Goal: Information Seeking & Learning: Learn about a topic

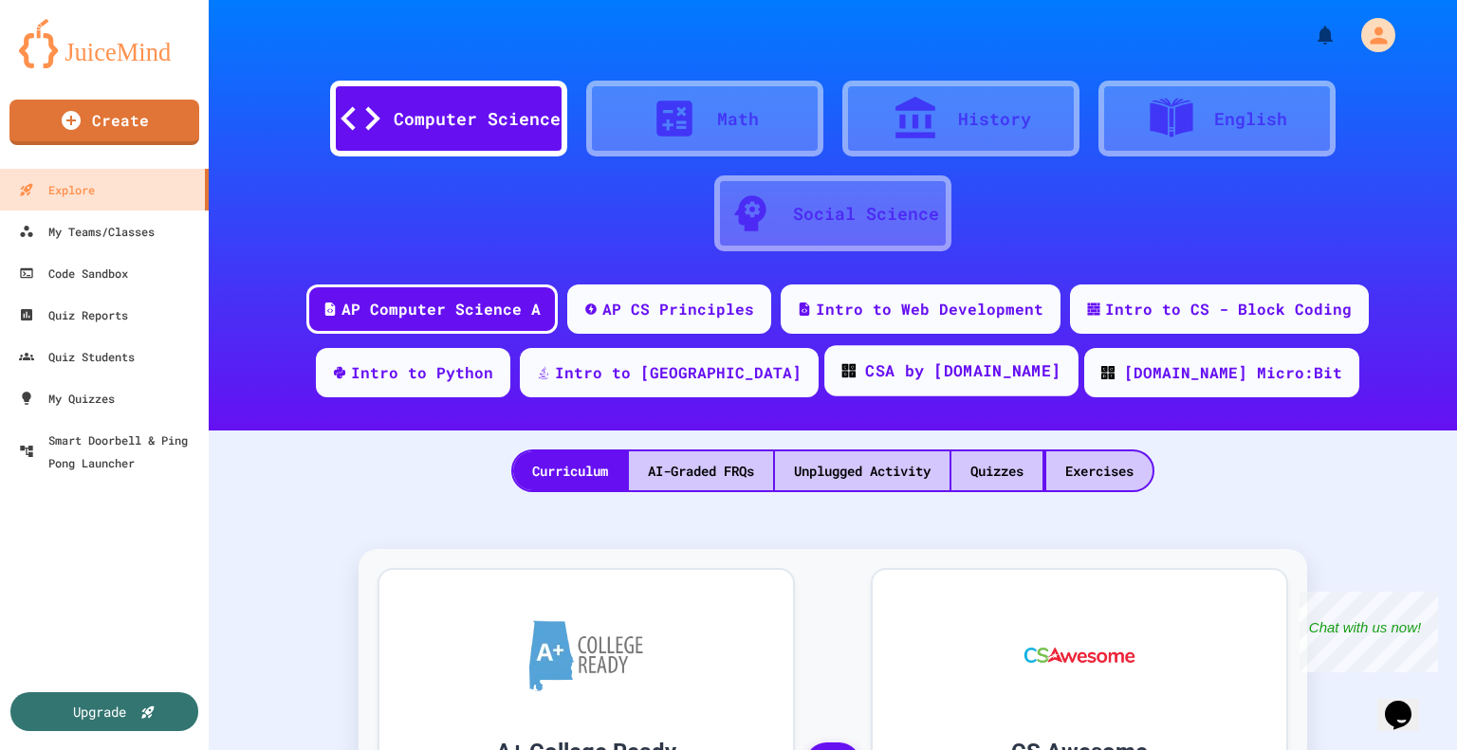
click at [887, 367] on div "CSA by [DOMAIN_NAME]" at bounding box center [962, 372] width 195 height 24
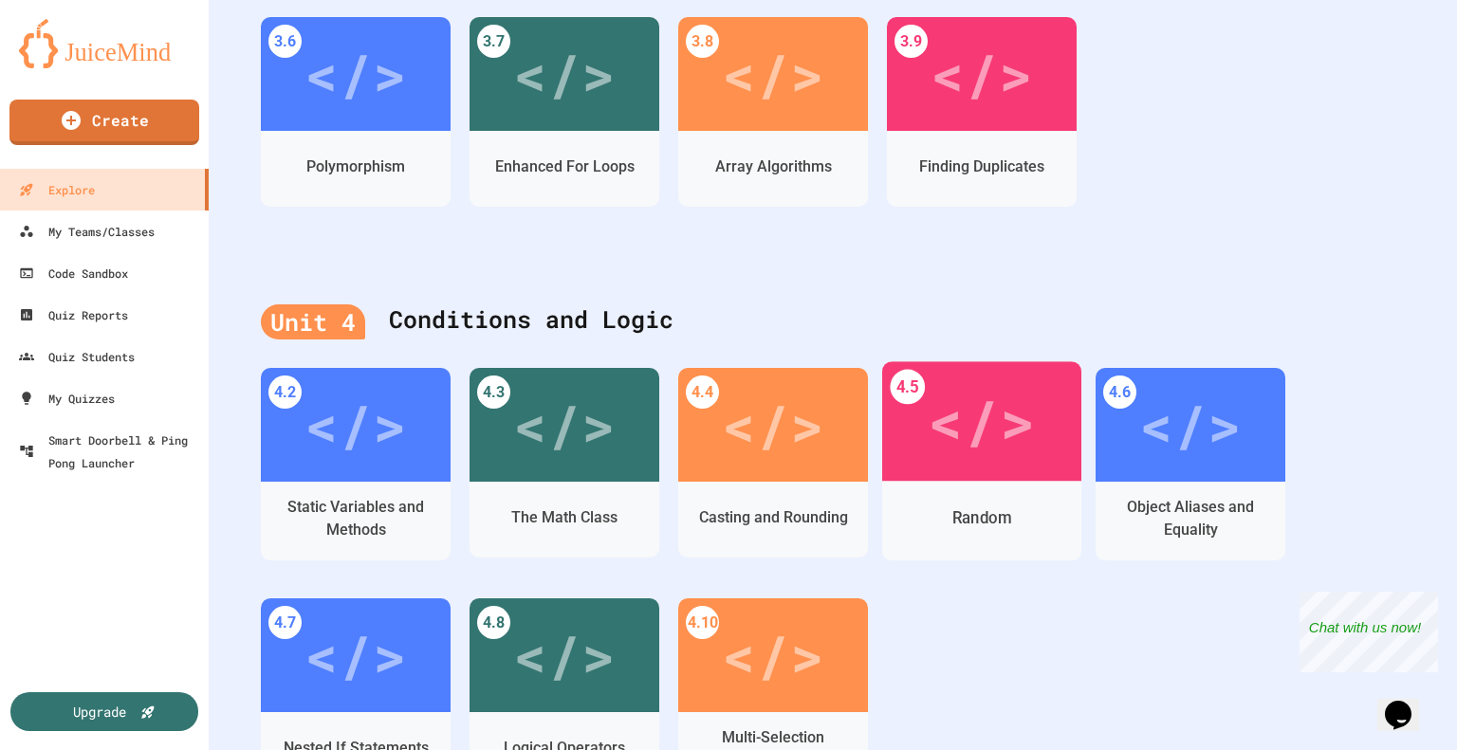
scroll to position [1423, 0]
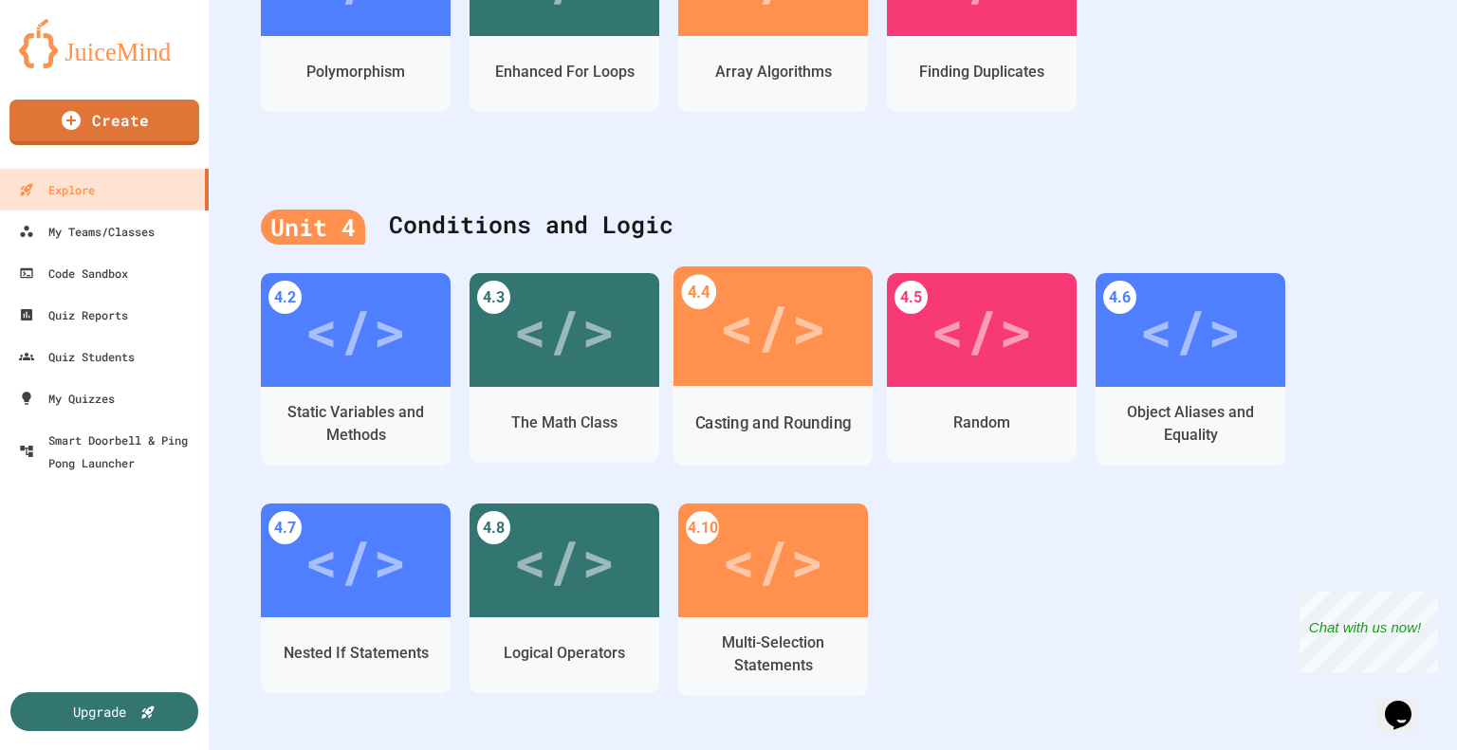
click at [818, 408] on div "Casting and Rounding" at bounding box center [773, 424] width 199 height 55
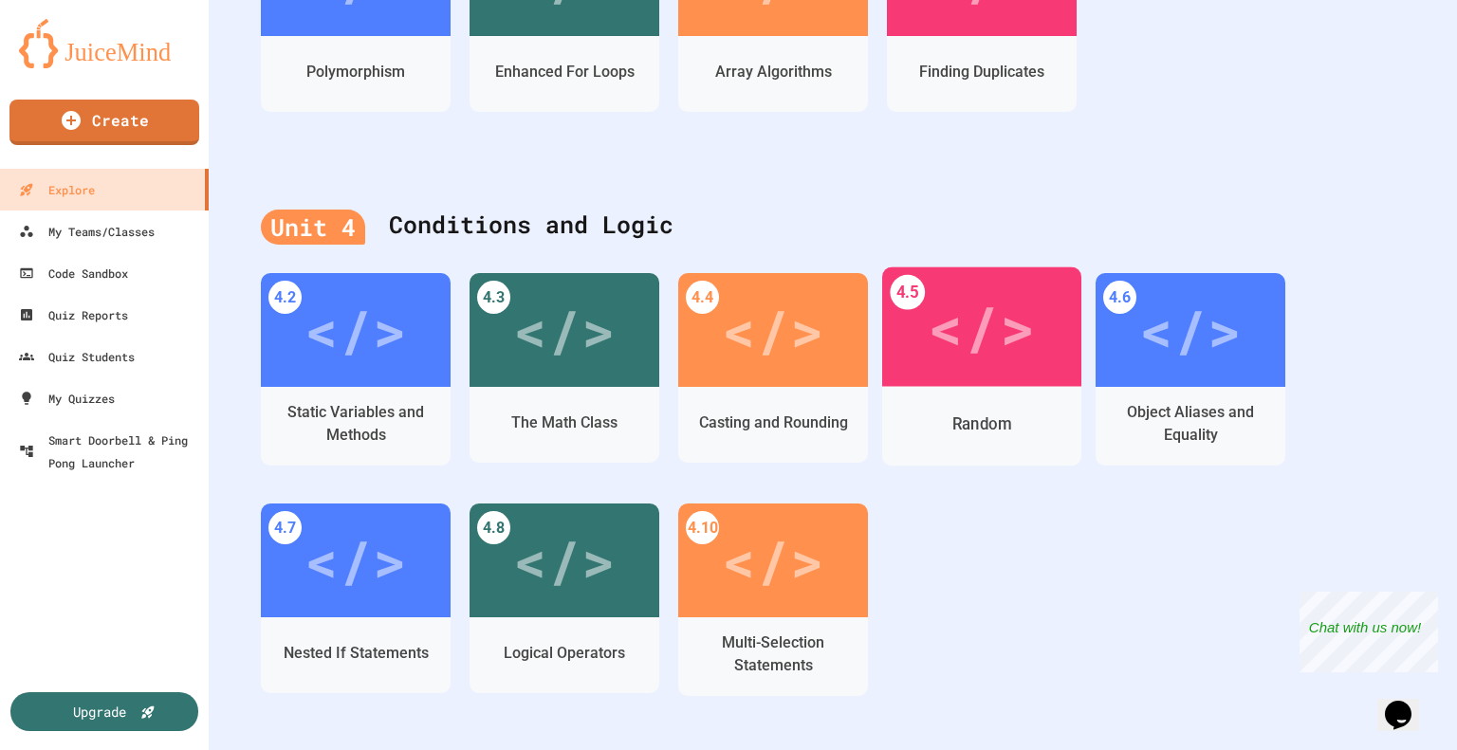
click at [1015, 398] on div "Random" at bounding box center [981, 424] width 199 height 55
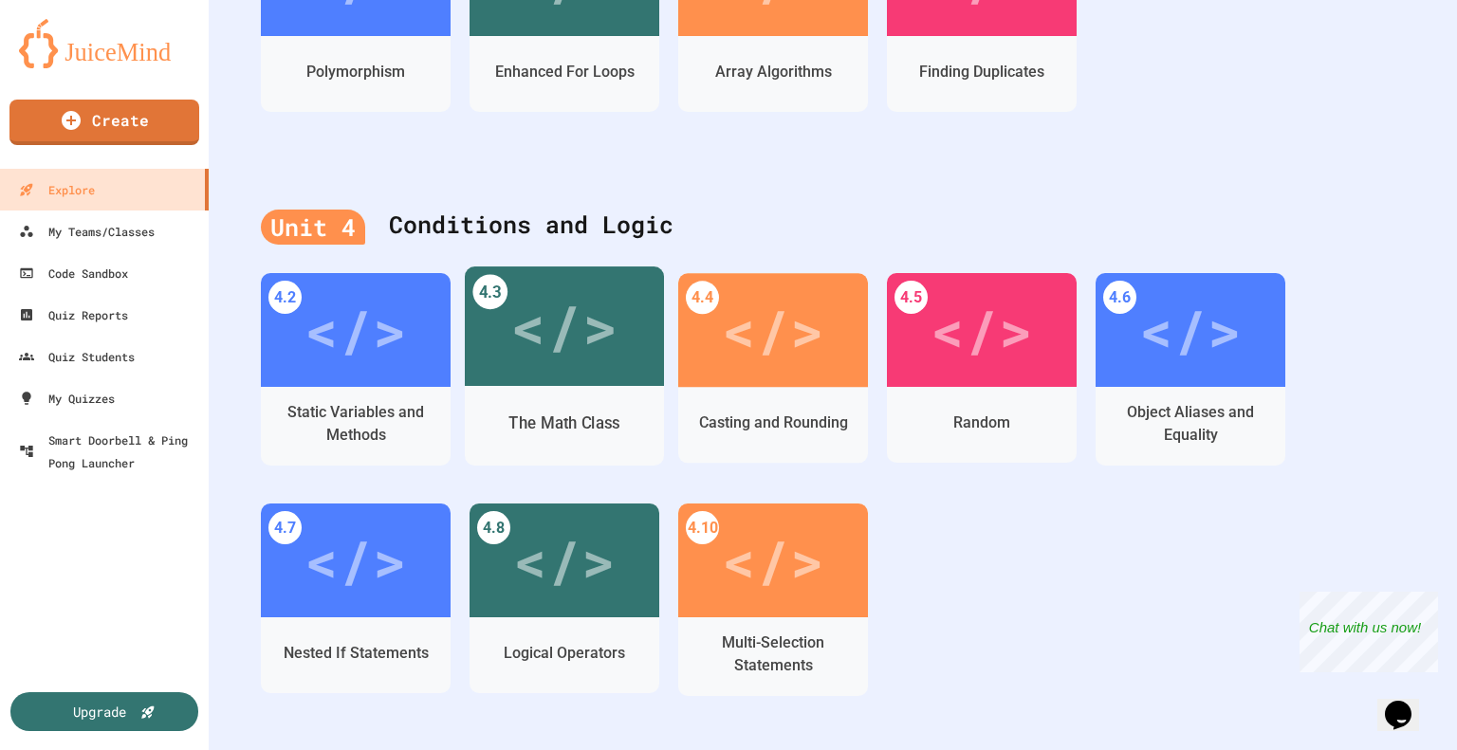
click at [581, 432] on div "The Math Class" at bounding box center [565, 424] width 112 height 24
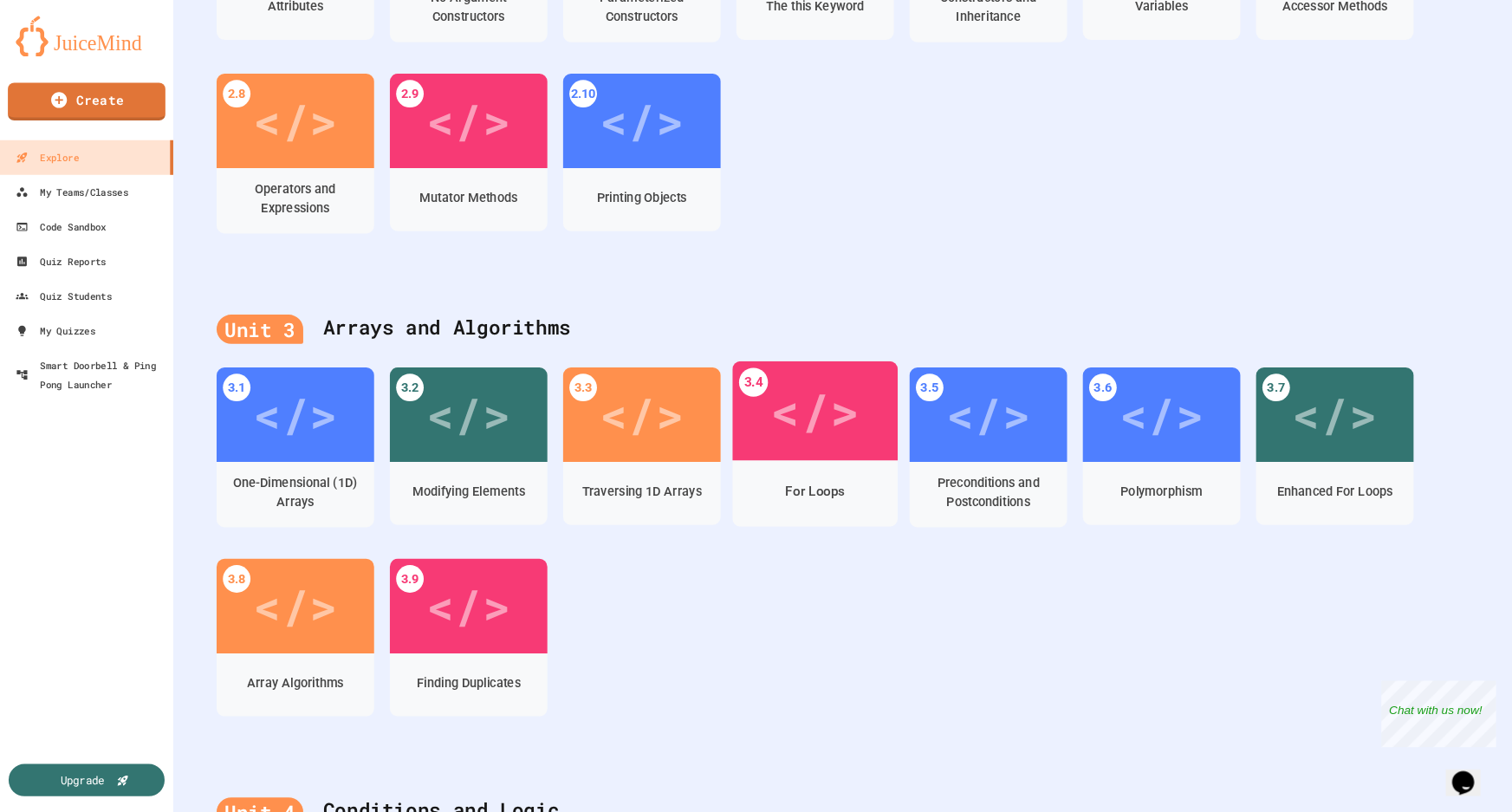
scroll to position [180, 0]
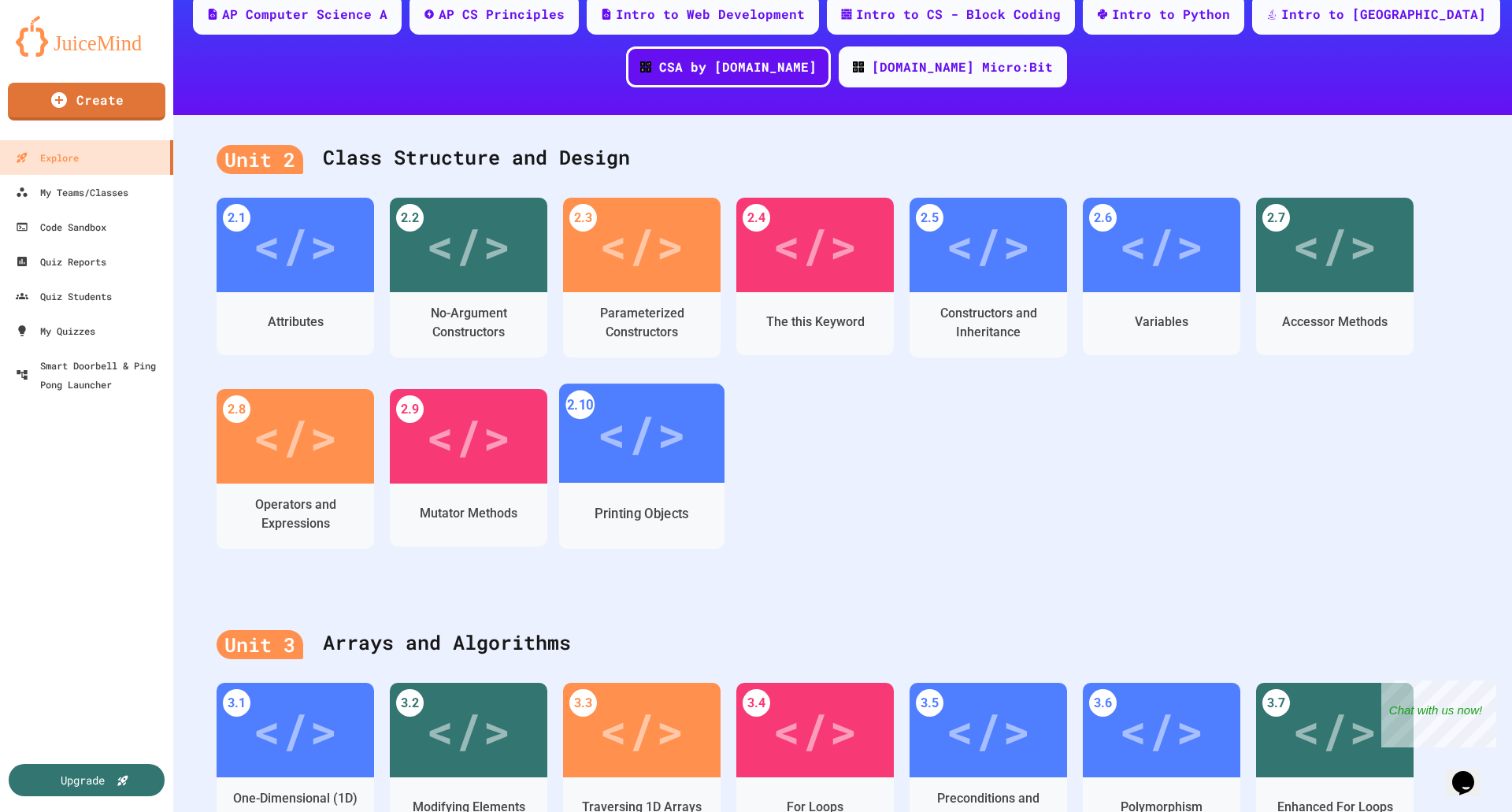
click at [669, 478] on div "</>" at bounding box center [641, 433] width 165 height 100
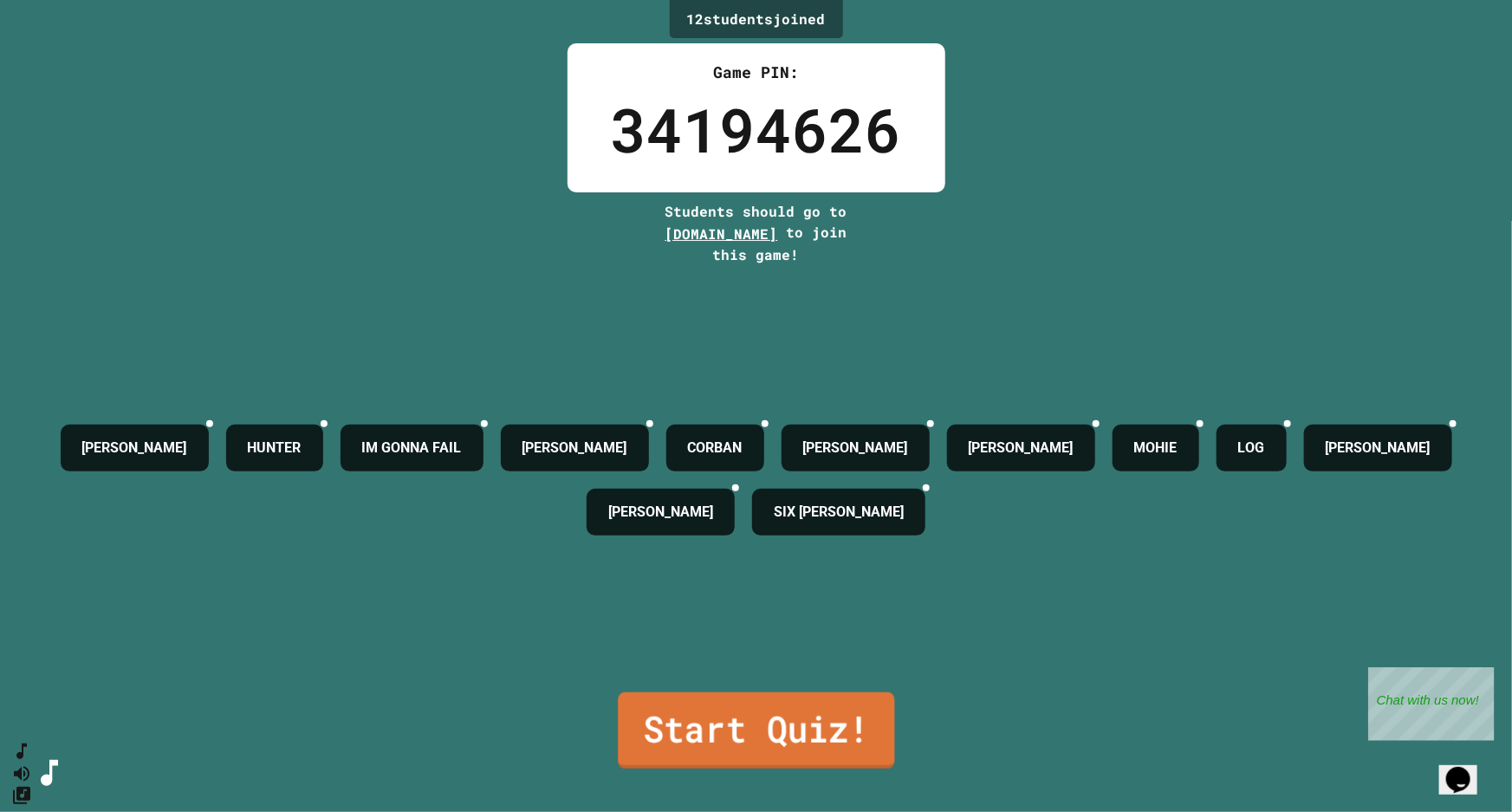
click at [827, 685] on link "Start Quiz!" at bounding box center [755, 730] width 277 height 76
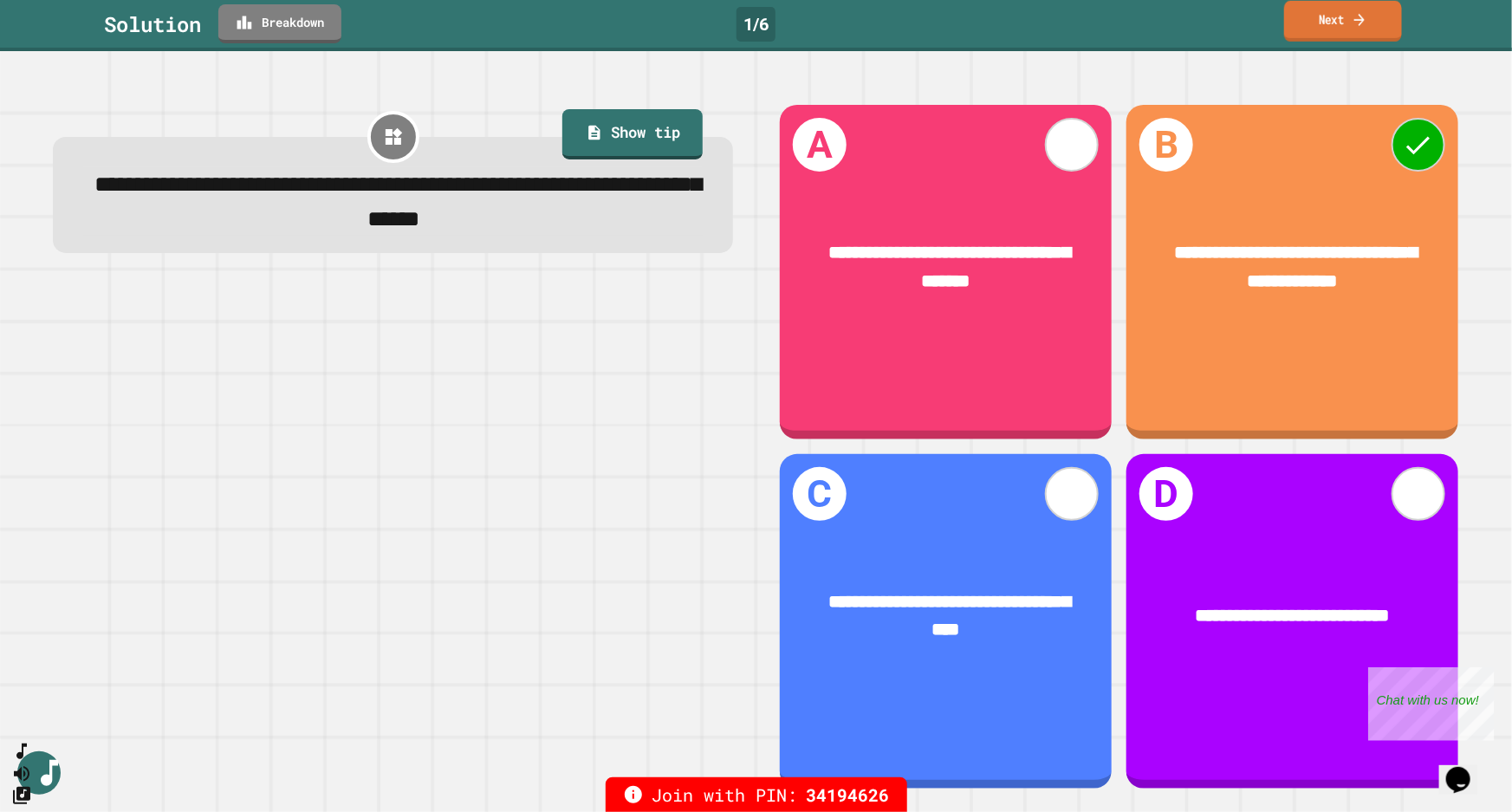
click at [1329, 22] on link "Next" at bounding box center [1342, 21] width 118 height 41
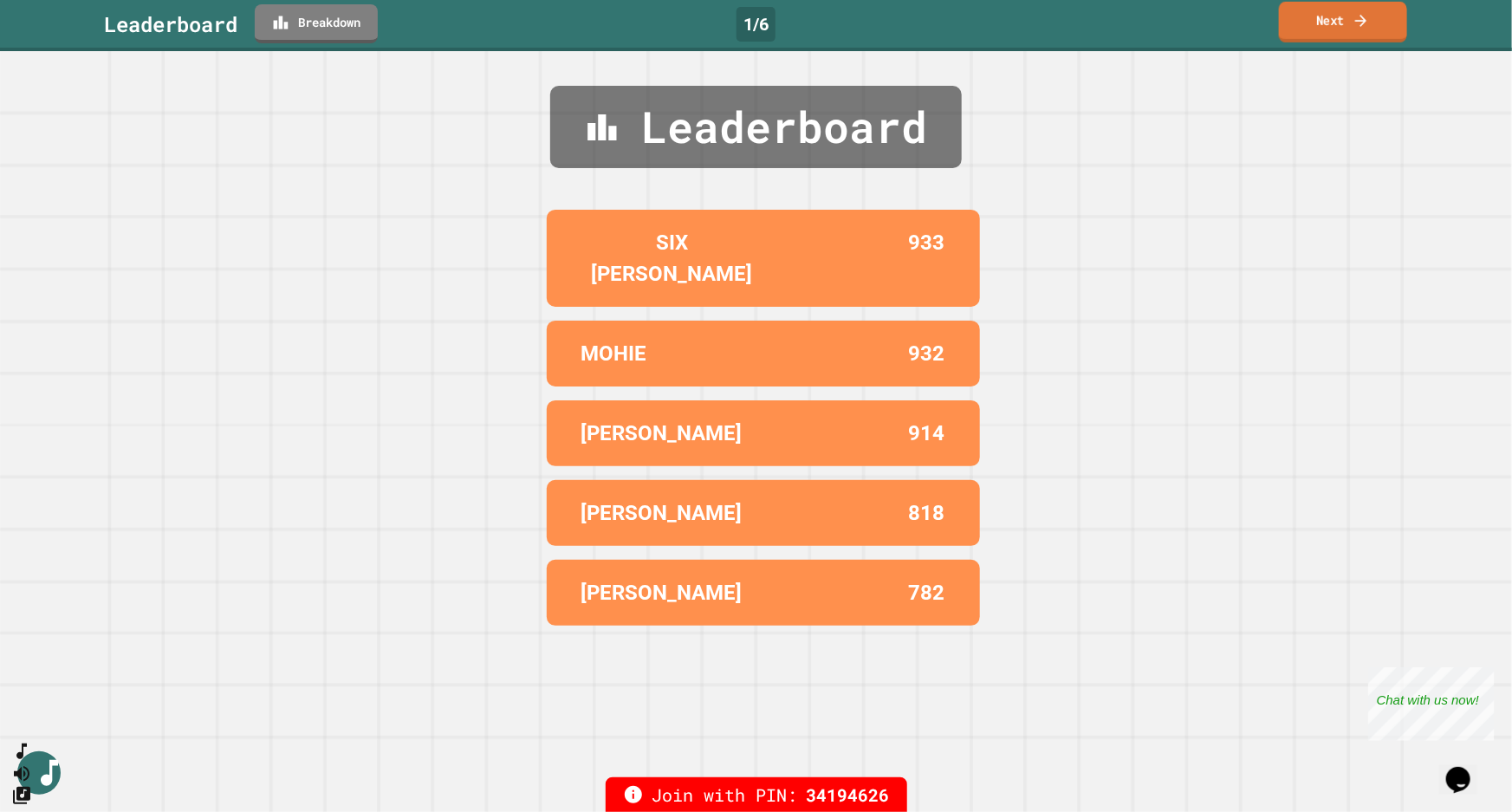
click at [1329, 24] on link "Next" at bounding box center [1342, 22] width 128 height 41
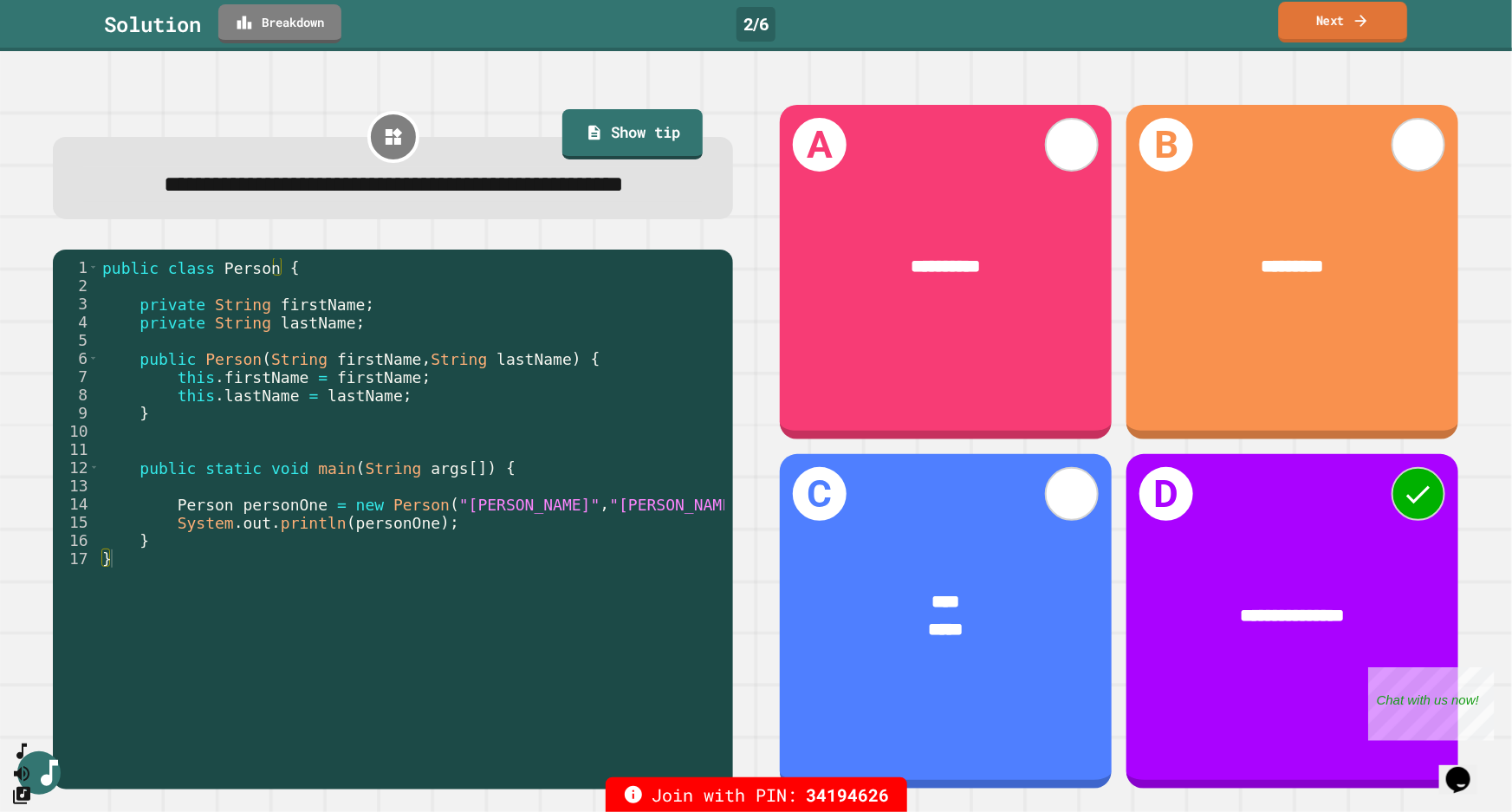
click at [1329, 33] on link "Next" at bounding box center [1342, 22] width 129 height 41
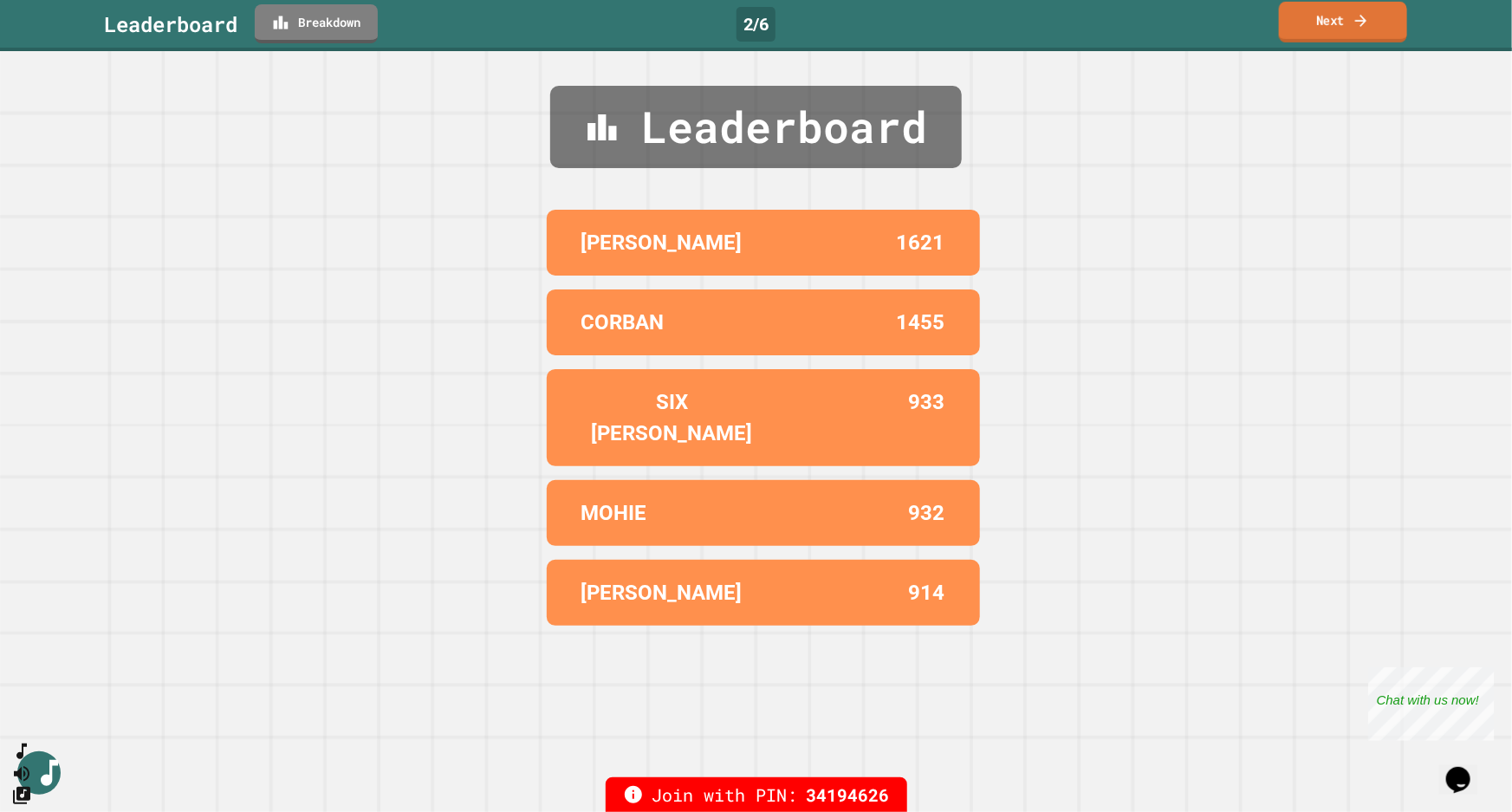
click at [1329, 27] on link "Next" at bounding box center [1342, 22] width 128 height 41
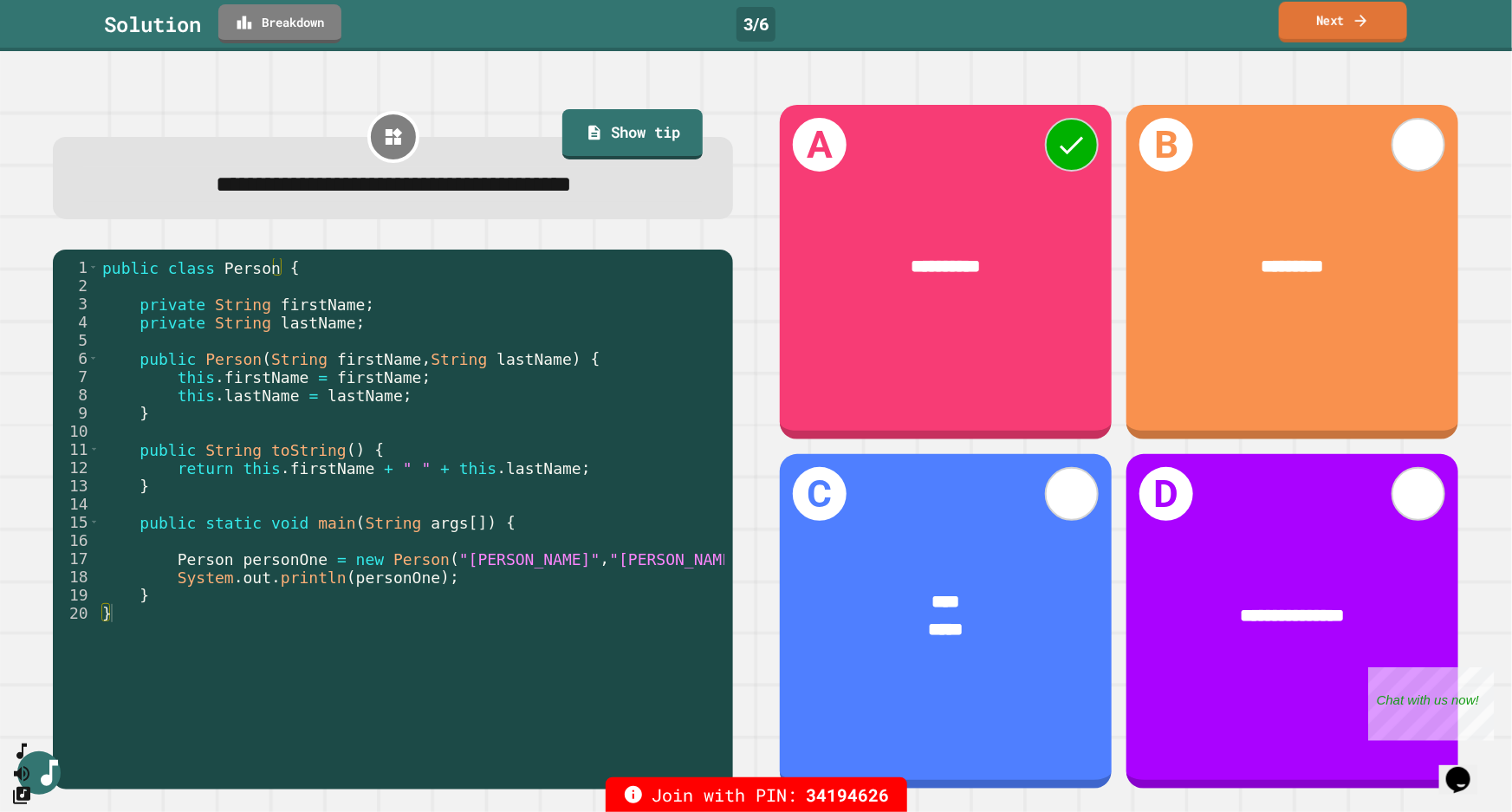
click at [1329, 26] on icon at bounding box center [1360, 20] width 17 height 18
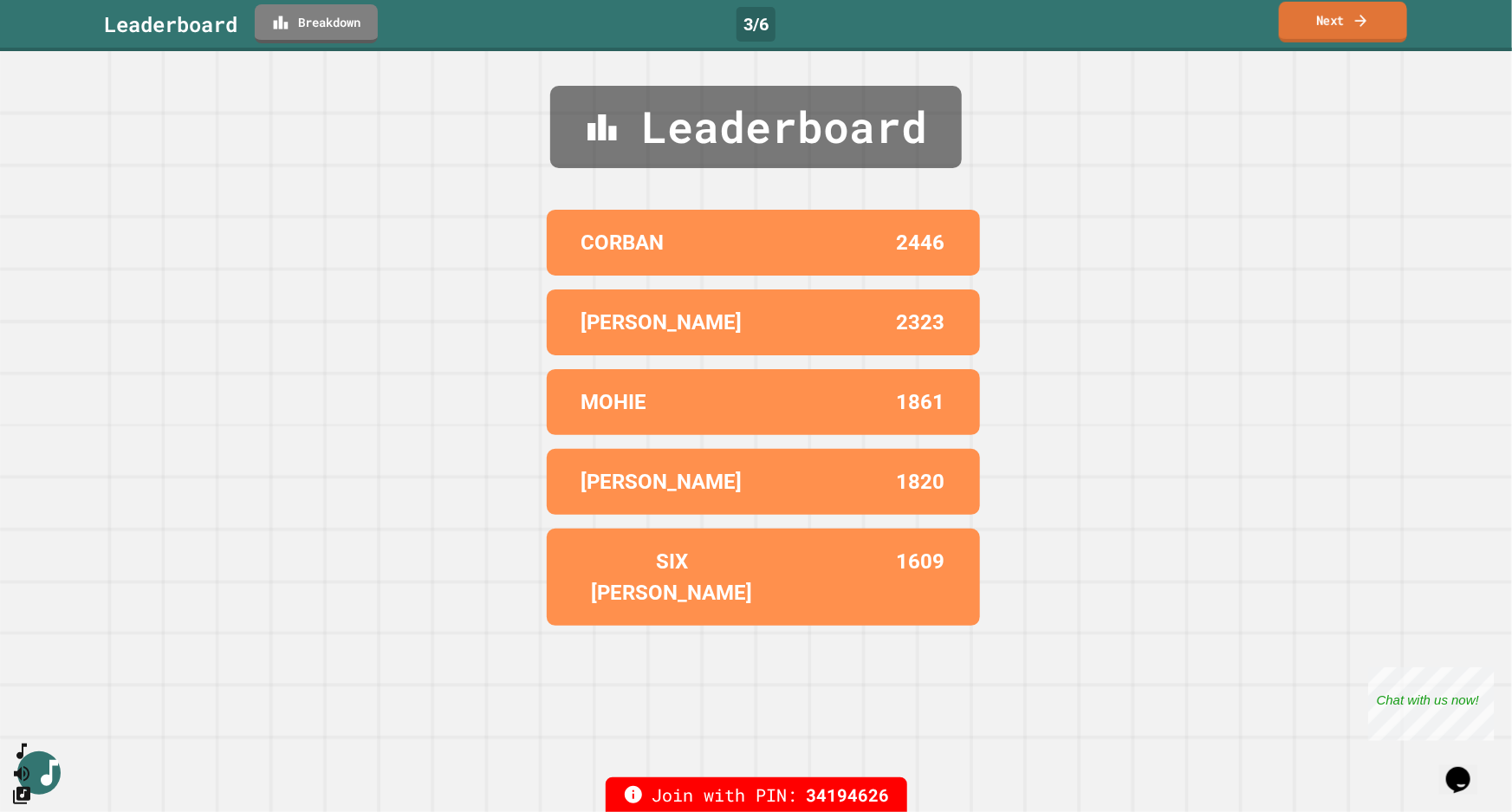
click at [1329, 27] on link "Next" at bounding box center [1342, 22] width 128 height 41
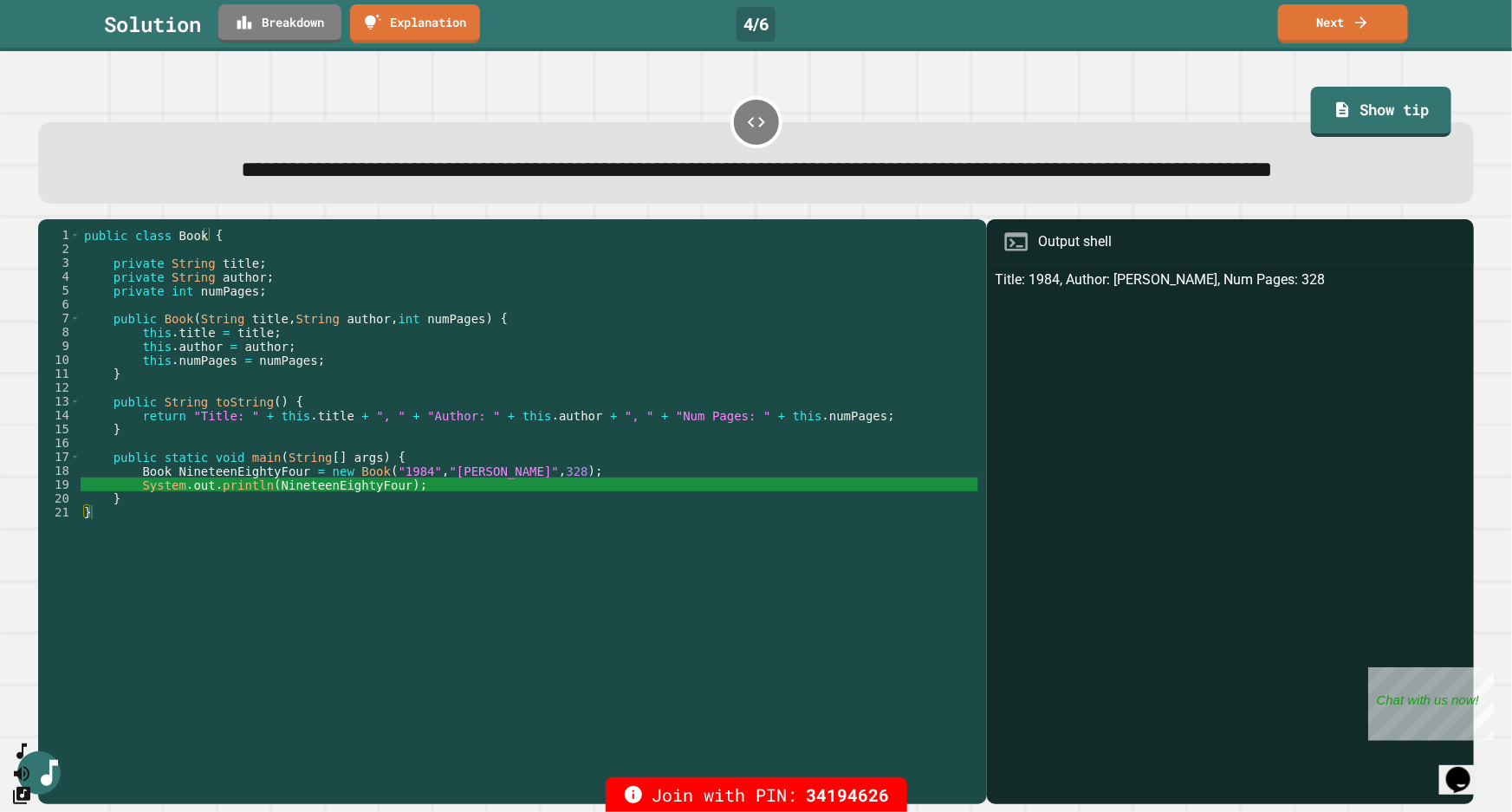
click at [419, 525] on div "public class Book { private String title ; private String author ; private int …" at bounding box center [529, 485] width 898 height 513
click at [1329, 30] on link "Next" at bounding box center [1341, 22] width 127 height 41
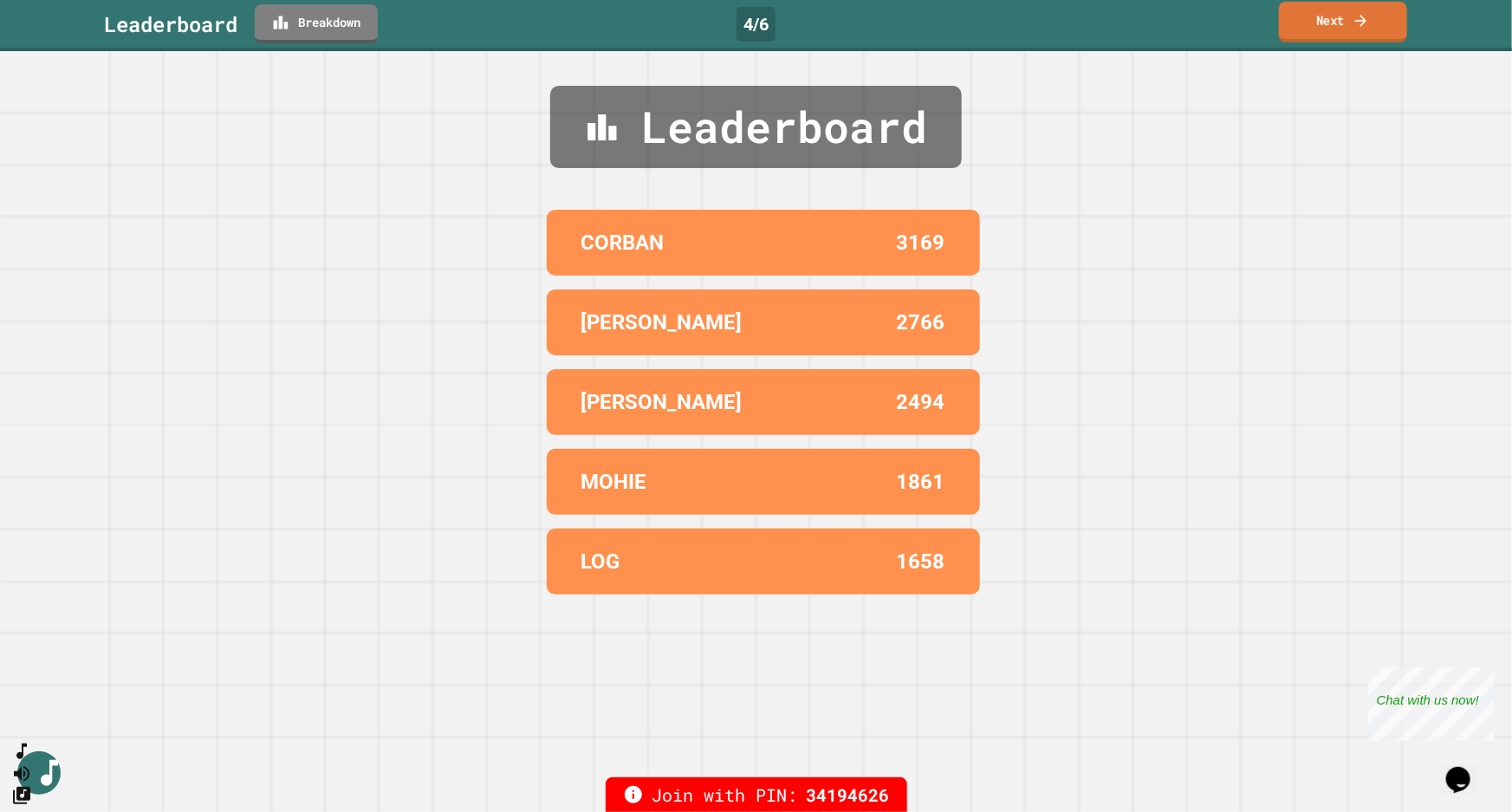
click at [1329, 26] on link "Next" at bounding box center [1342, 22] width 128 height 41
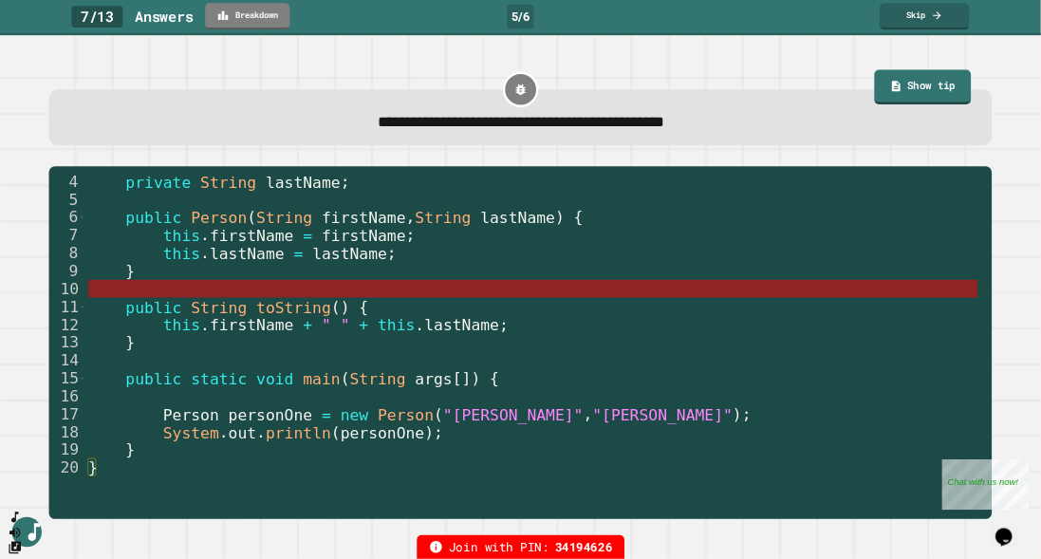
scroll to position [85, 0]
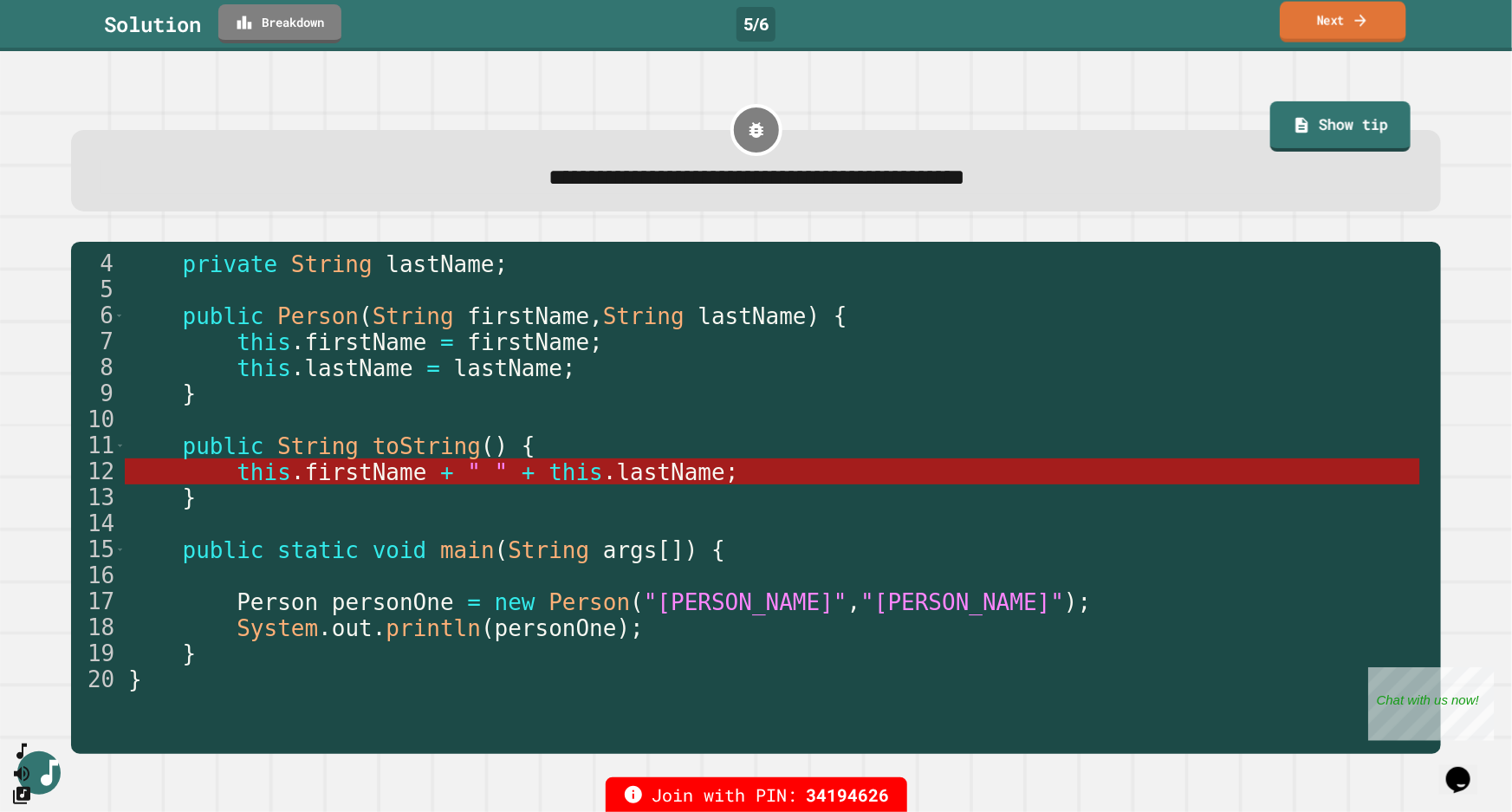
click at [1319, 33] on link "Next" at bounding box center [1342, 22] width 126 height 41
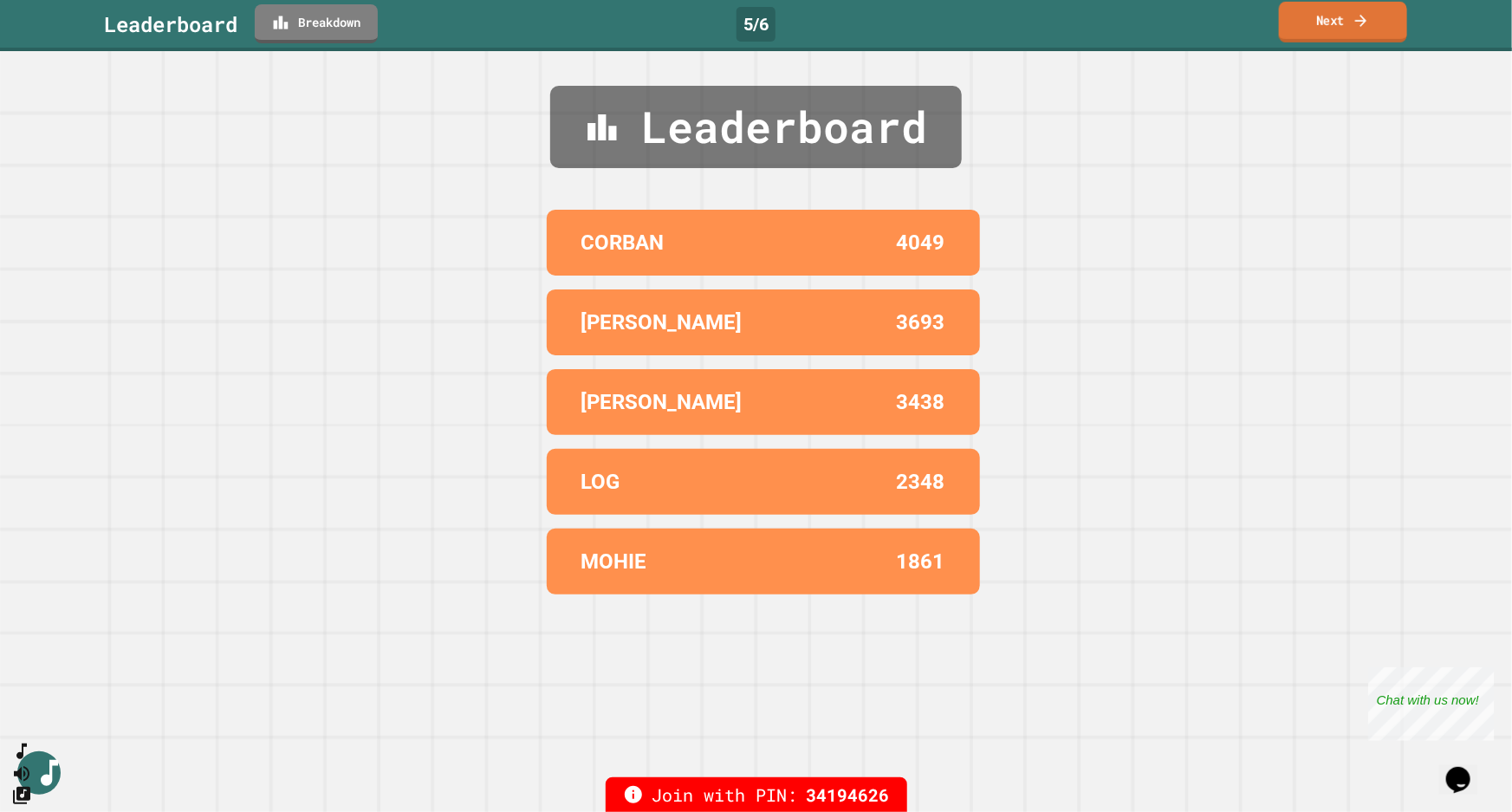
click at [1329, 22] on icon at bounding box center [1360, 20] width 17 height 18
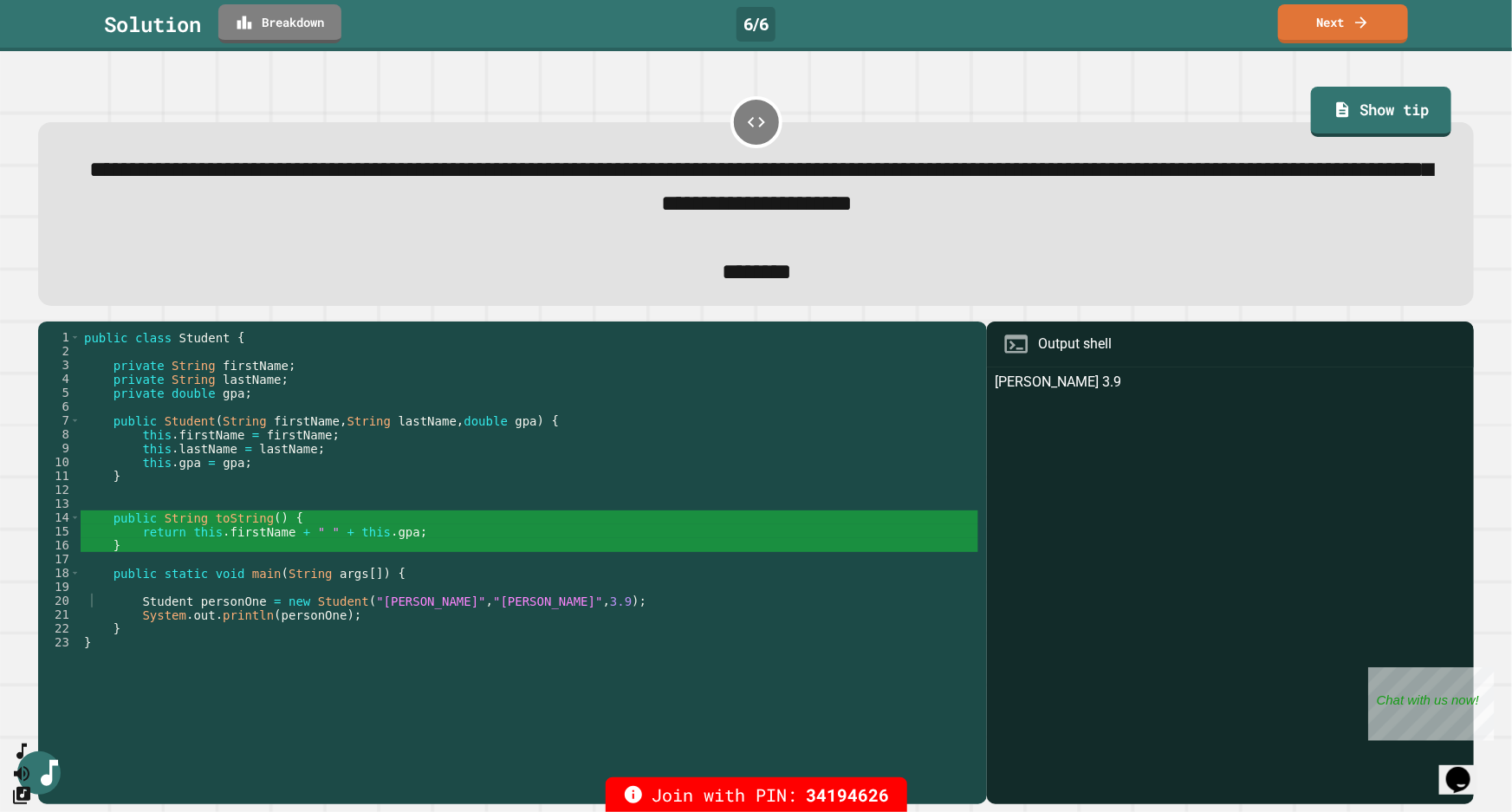
click at [474, 536] on div "public class Student { private String firstName ; private String lastName ; pri…" at bounding box center [529, 552] width 898 height 444
type textarea "**********"
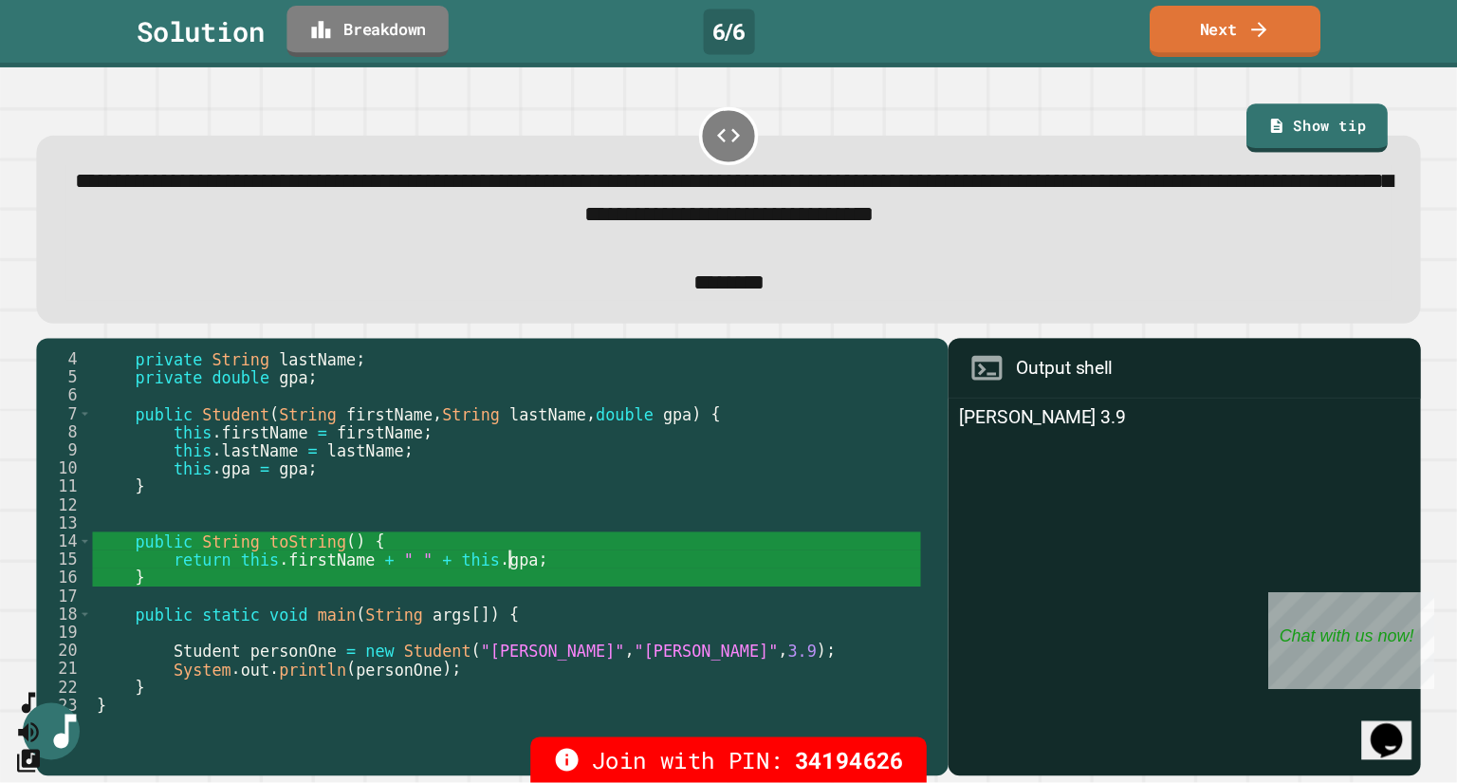
scroll to position [0, 0]
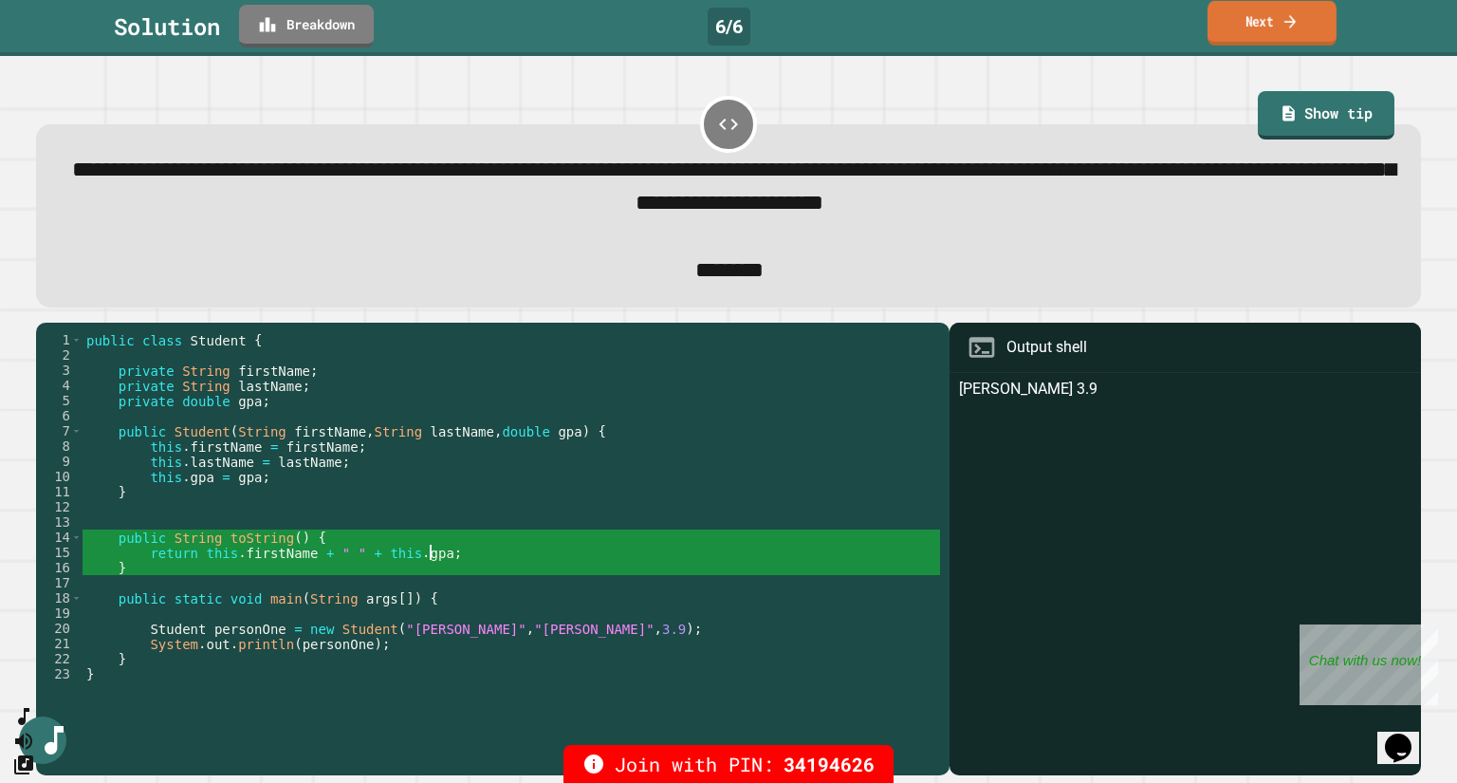
click at [1328, 11] on link "Next" at bounding box center [1272, 23] width 129 height 45
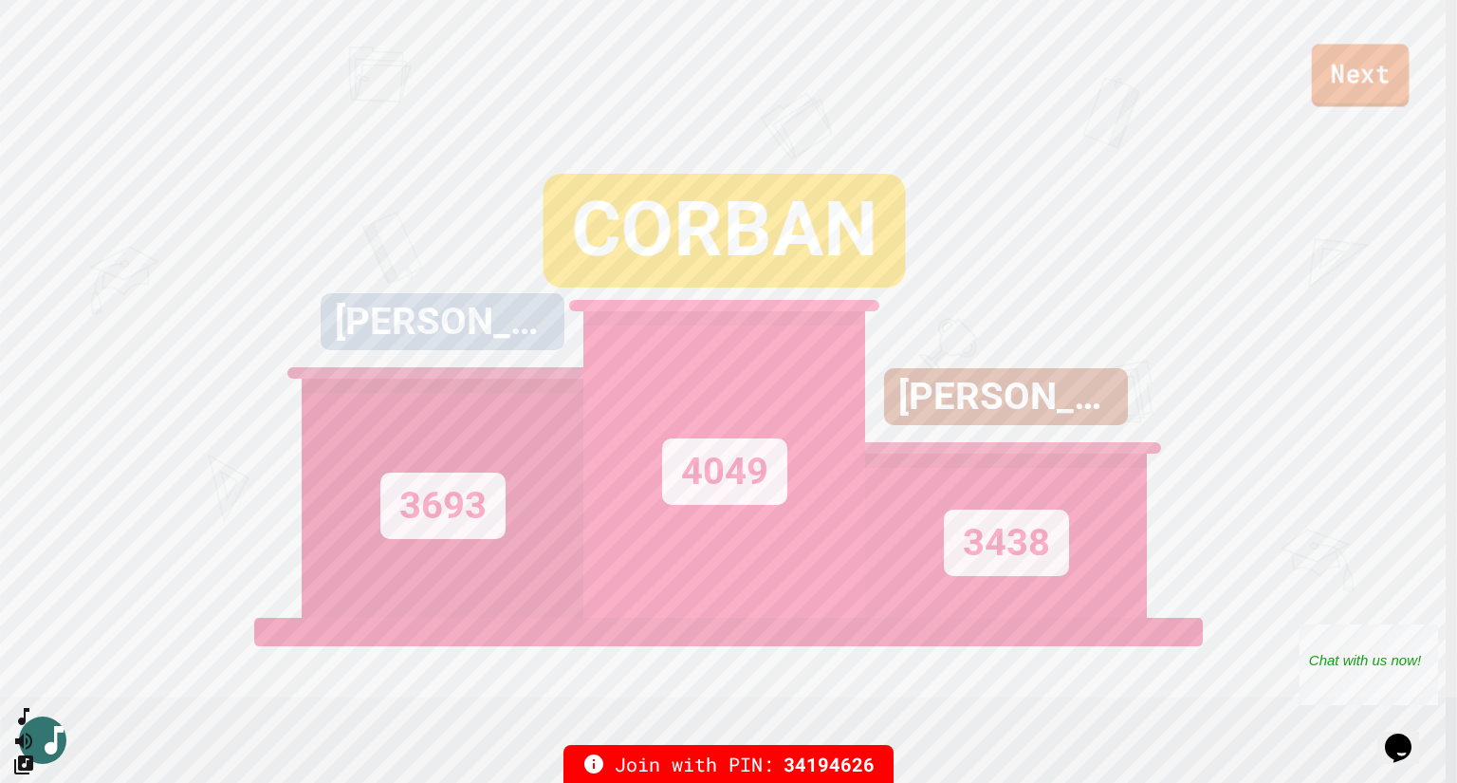
click at [1362, 84] on link "Next" at bounding box center [1361, 75] width 98 height 63
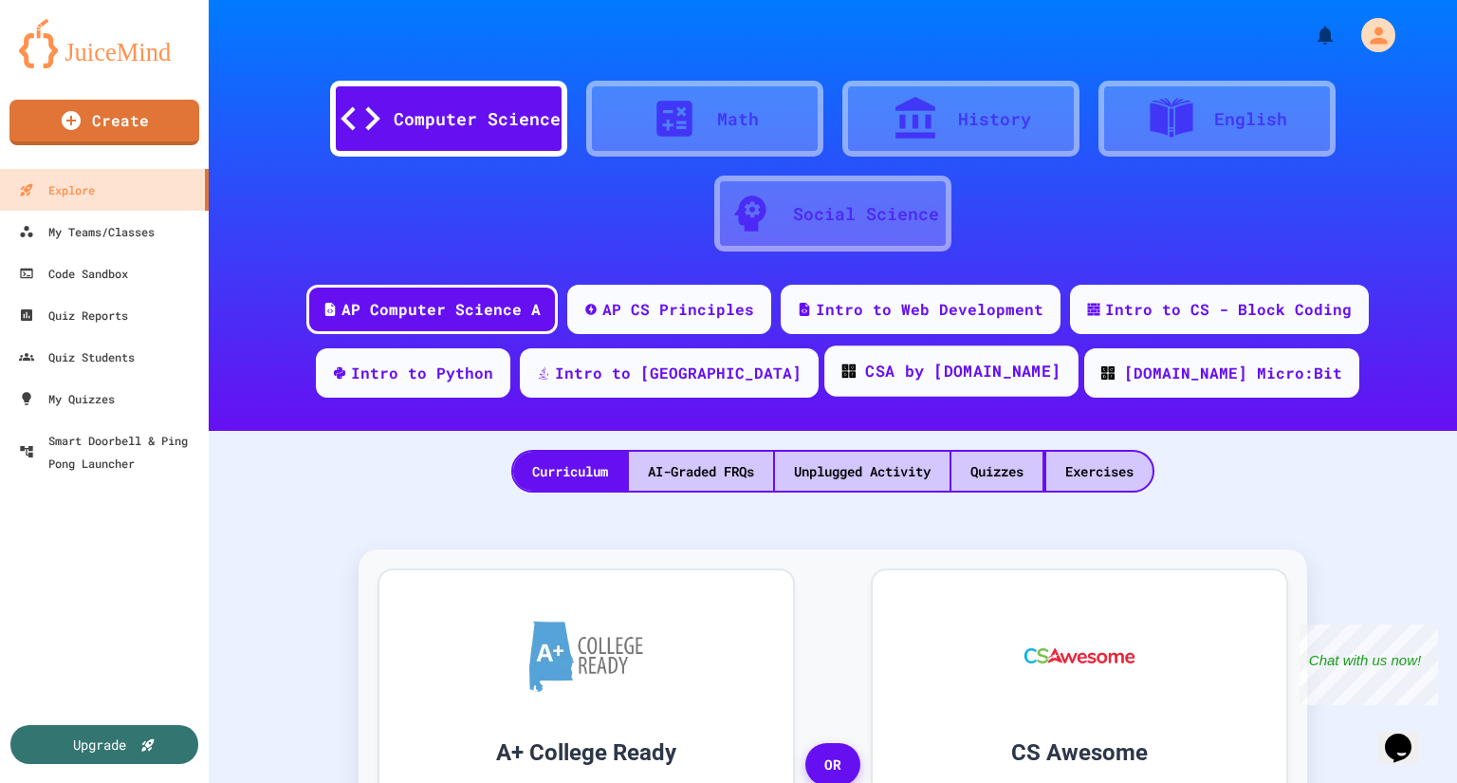
click at [963, 380] on div "CSA by [DOMAIN_NAME]" at bounding box center [962, 372] width 195 height 24
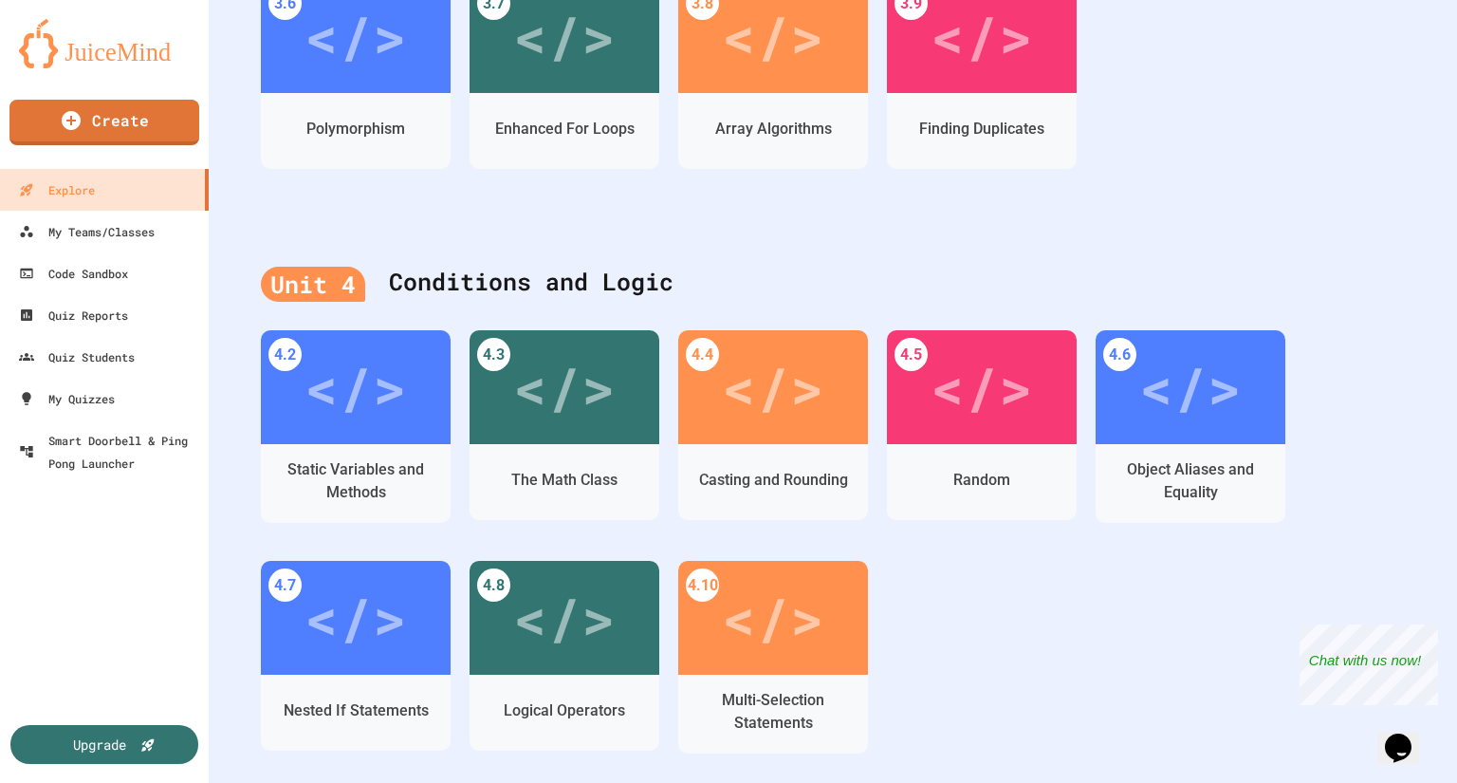
scroll to position [1442, 0]
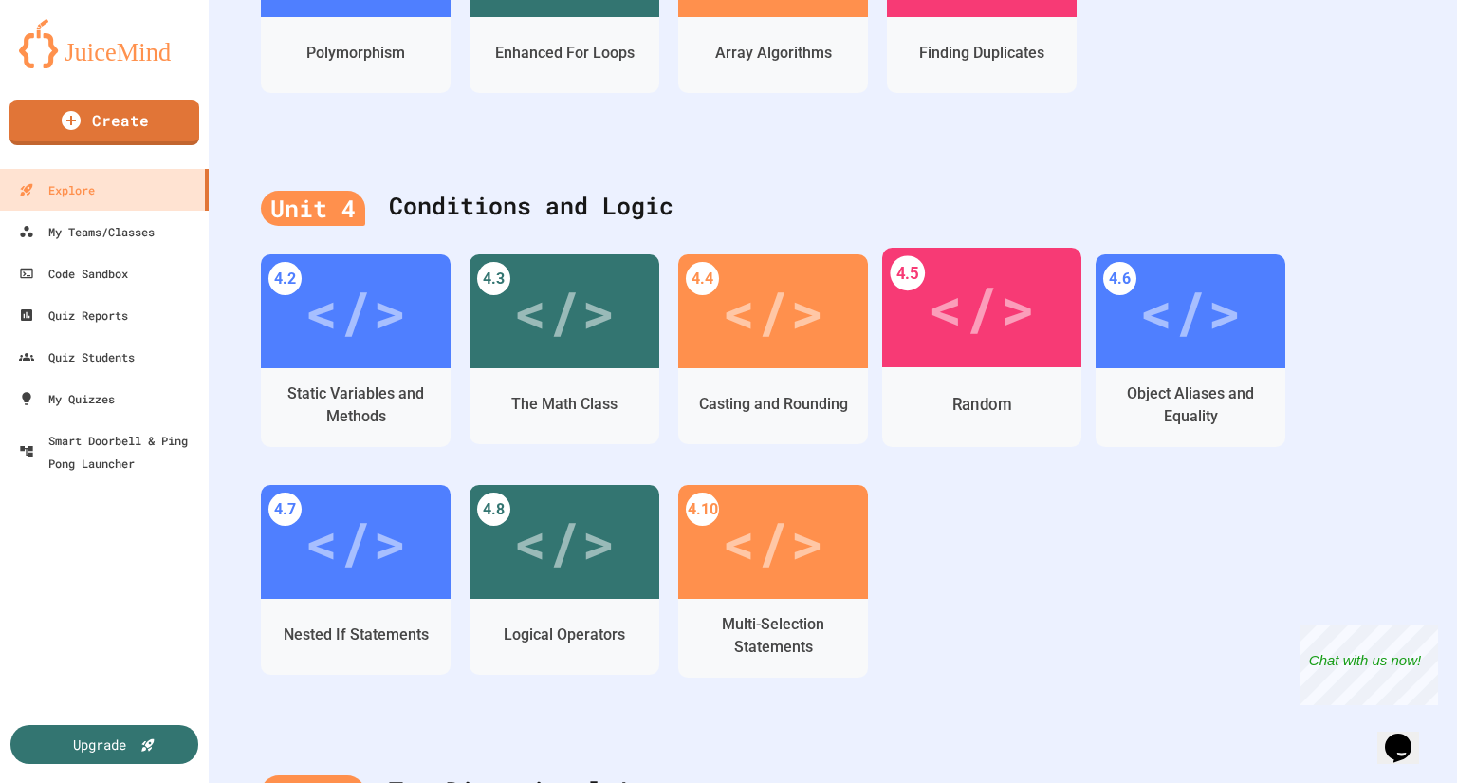
click at [983, 355] on div "</>" at bounding box center [981, 308] width 199 height 120
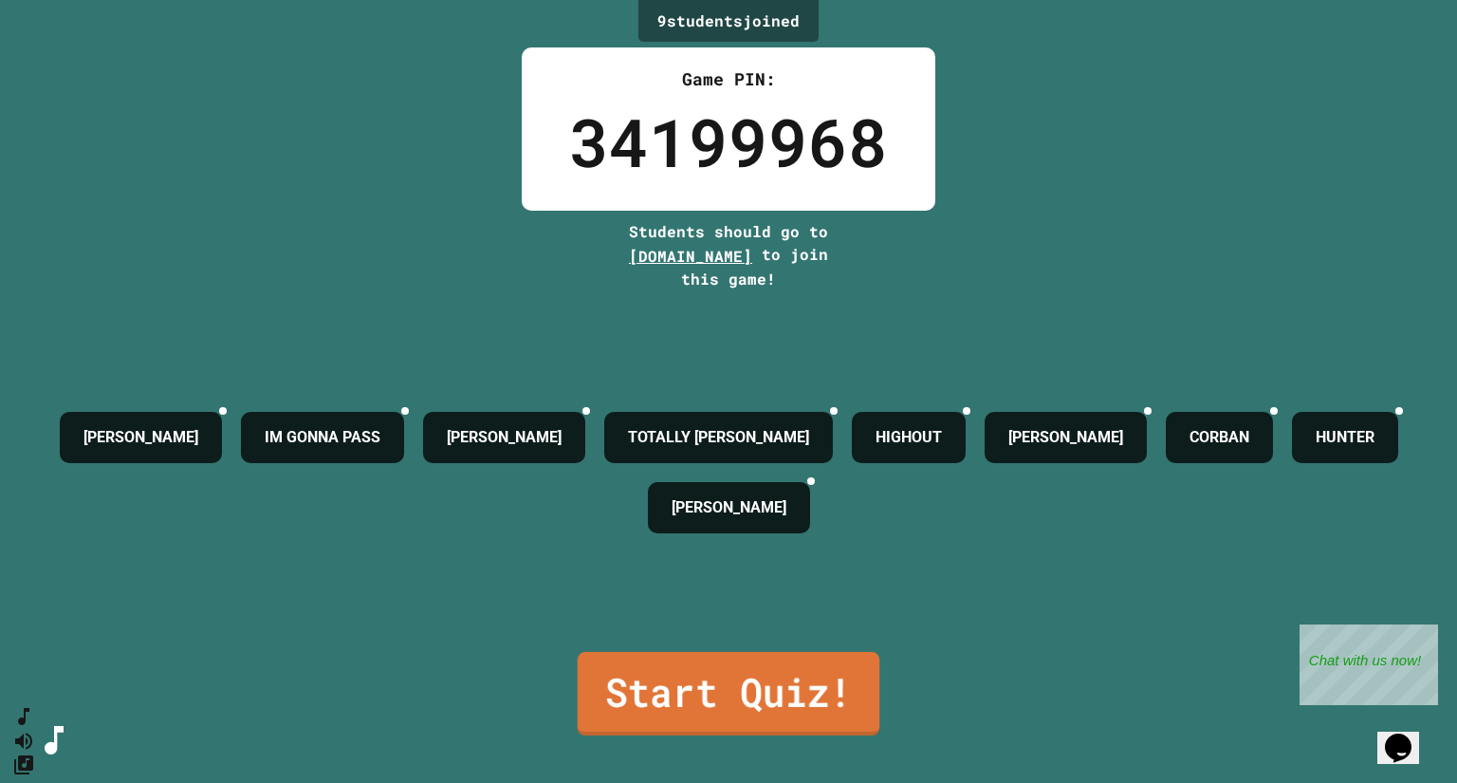
click at [797, 689] on link "Start Quiz!" at bounding box center [729, 693] width 302 height 83
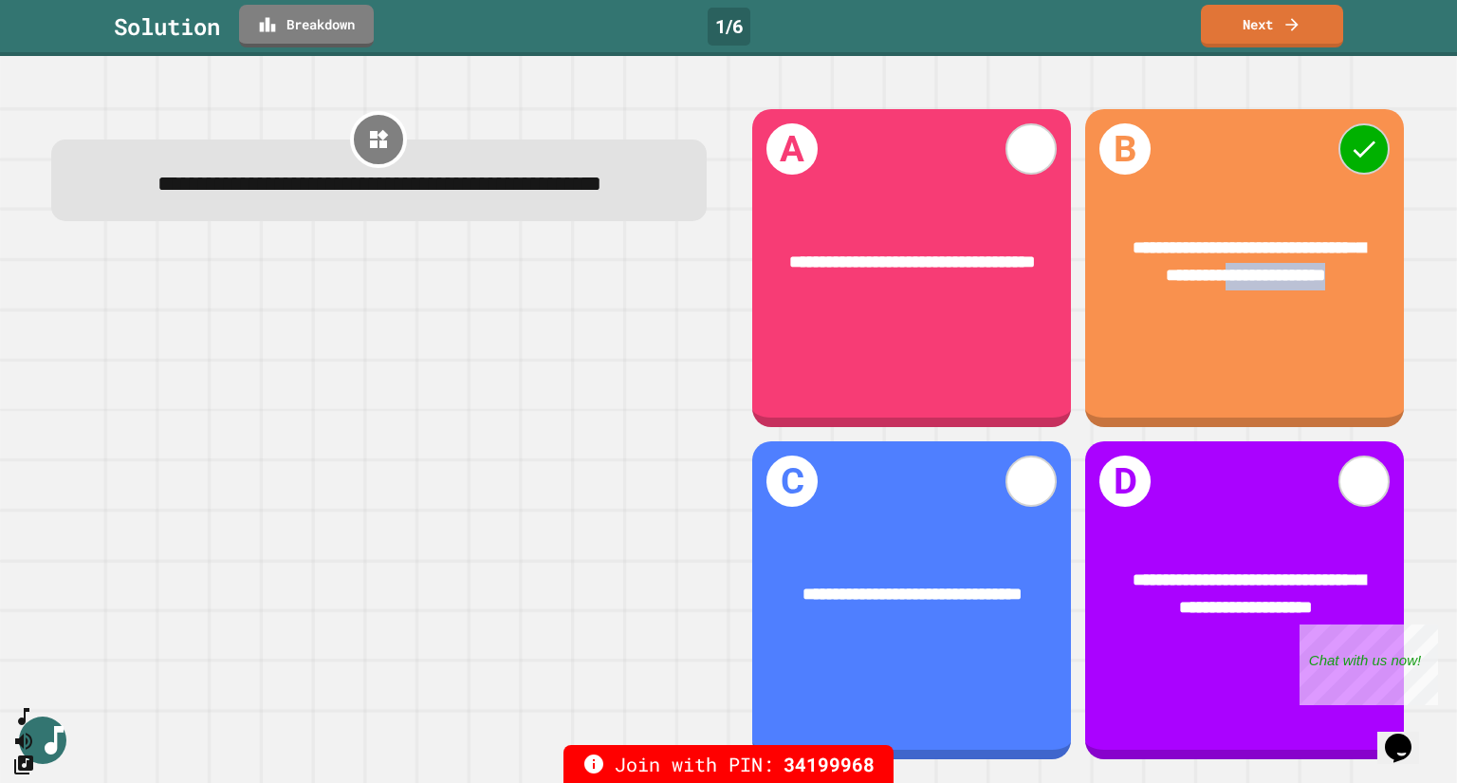
drag, startPoint x: 1228, startPoint y: 271, endPoint x: 1343, endPoint y: 275, distance: 114.9
click at [1343, 275] on div "**********" at bounding box center [1245, 263] width 248 height 55
click at [1253, 25] on link "Next" at bounding box center [1271, 24] width 139 height 45
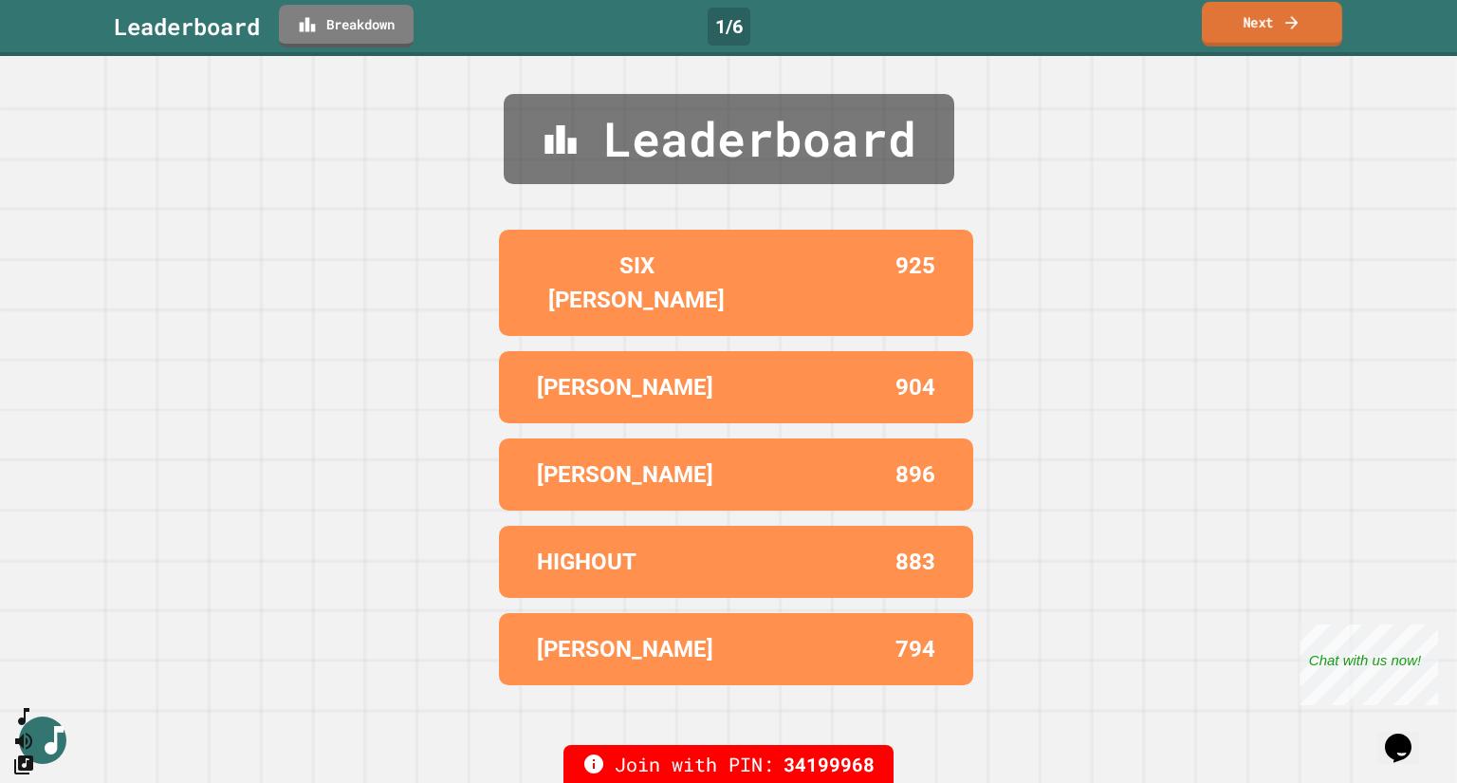
click at [1287, 25] on icon at bounding box center [1292, 22] width 19 height 20
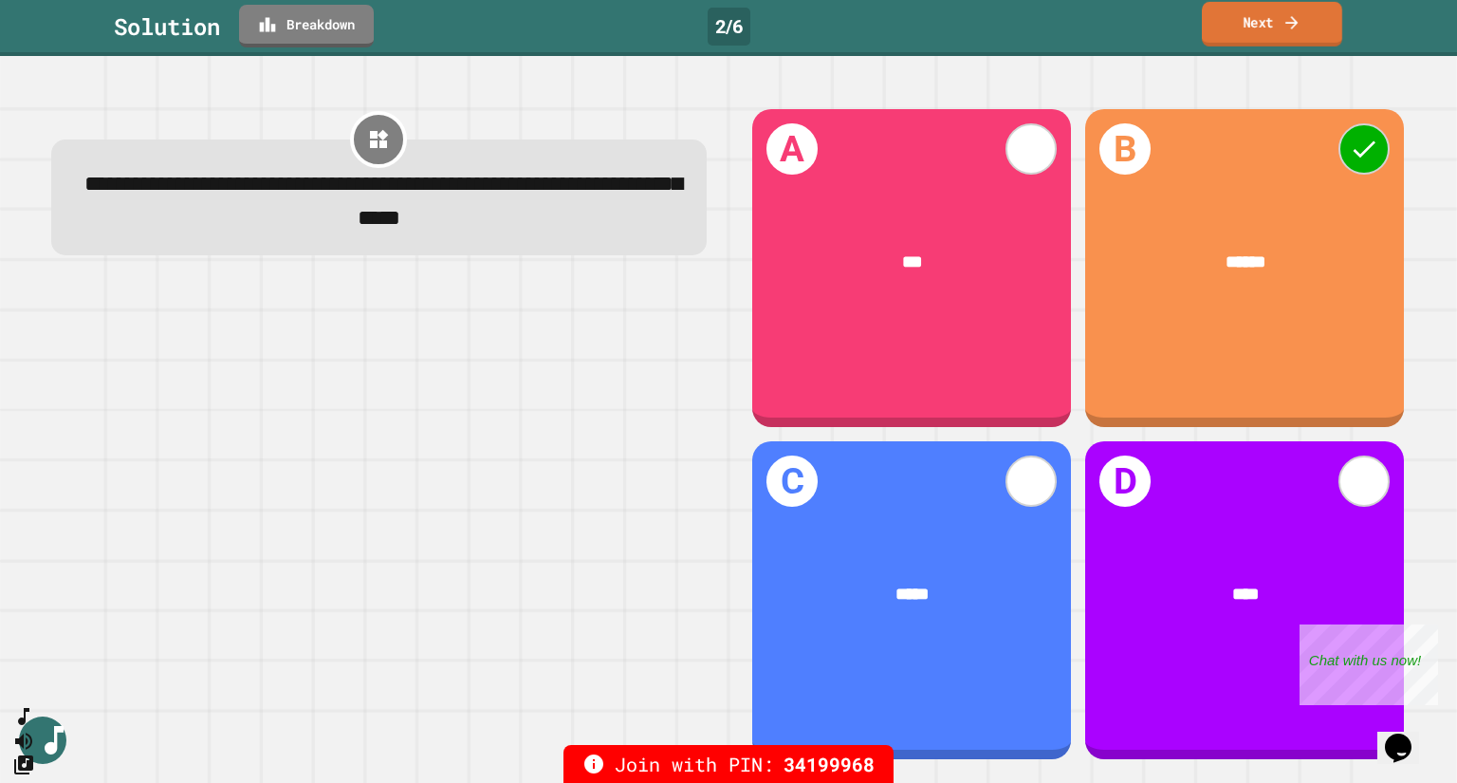
click at [1269, 27] on link "Next" at bounding box center [1272, 24] width 140 height 45
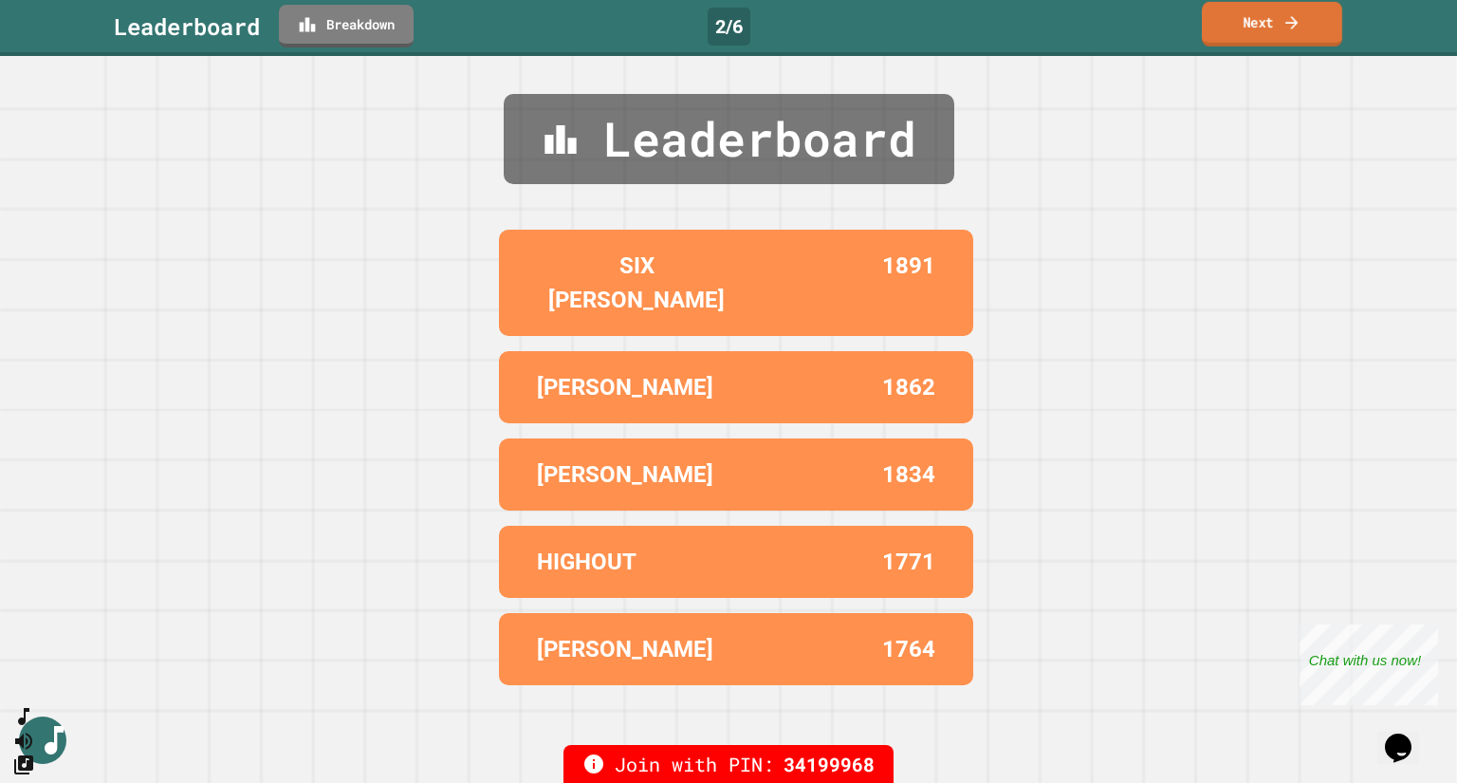
click at [1277, 26] on link "Next" at bounding box center [1272, 24] width 140 height 45
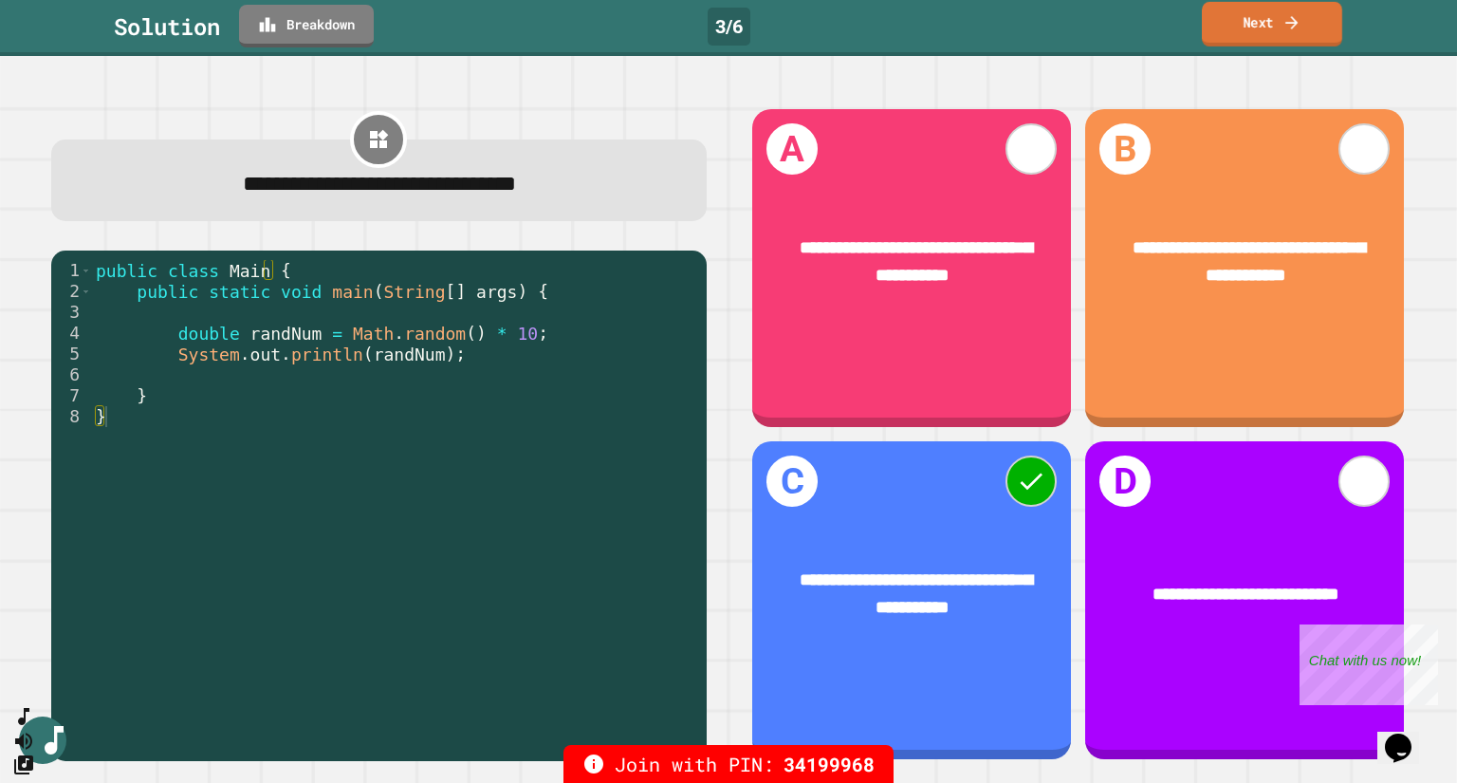
click at [1259, 25] on link "Next" at bounding box center [1272, 24] width 140 height 45
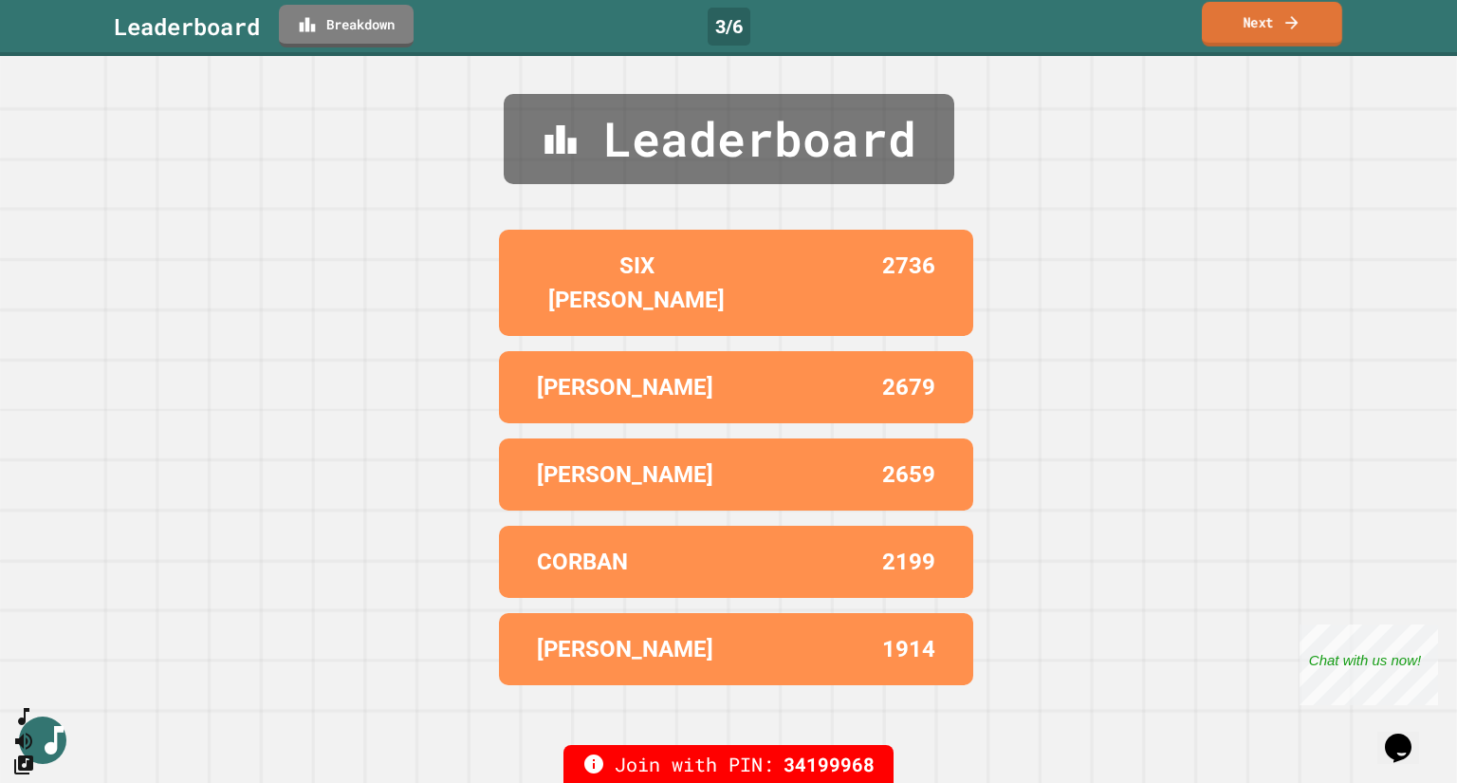
click at [1280, 30] on link "Next" at bounding box center [1272, 24] width 140 height 45
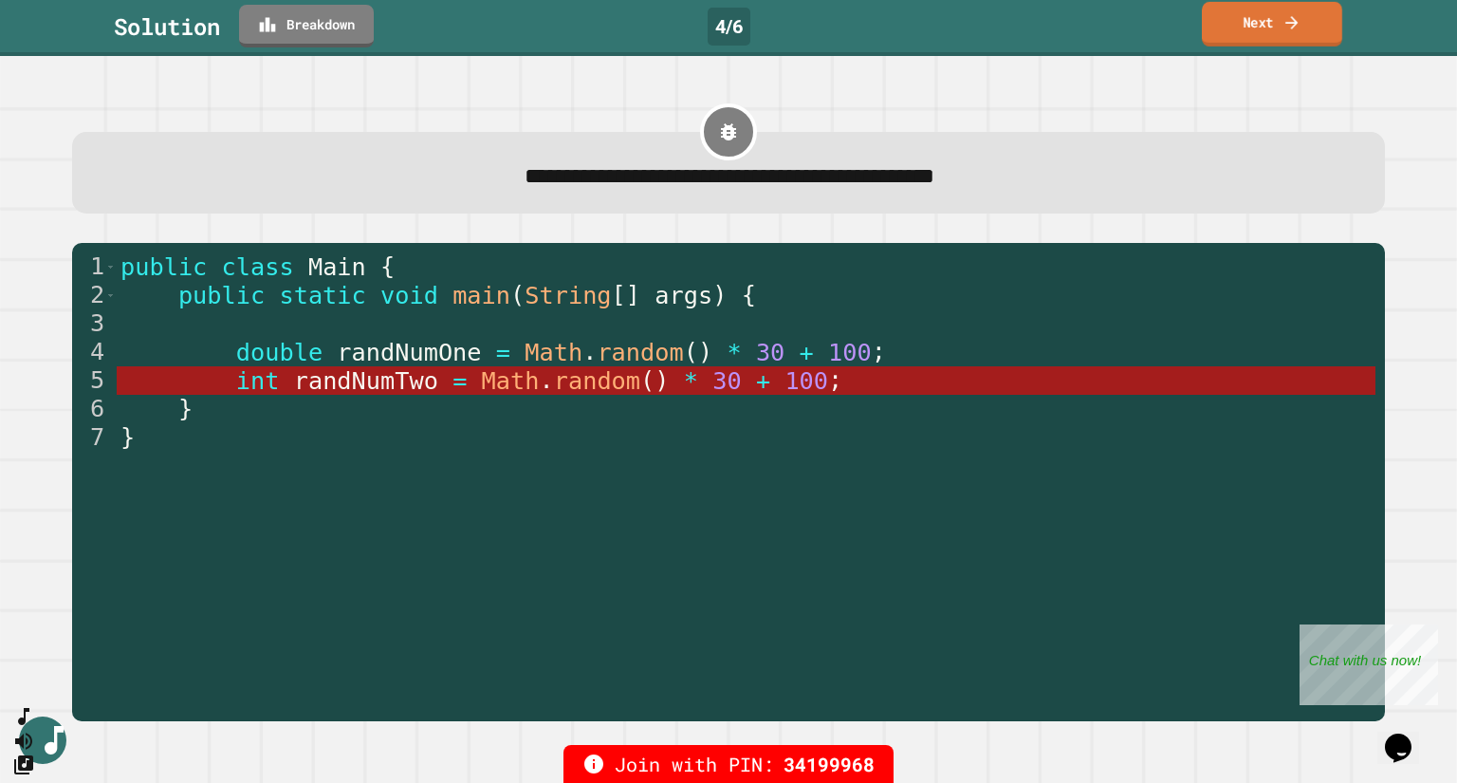
click at [1281, 32] on link "Next" at bounding box center [1272, 24] width 140 height 45
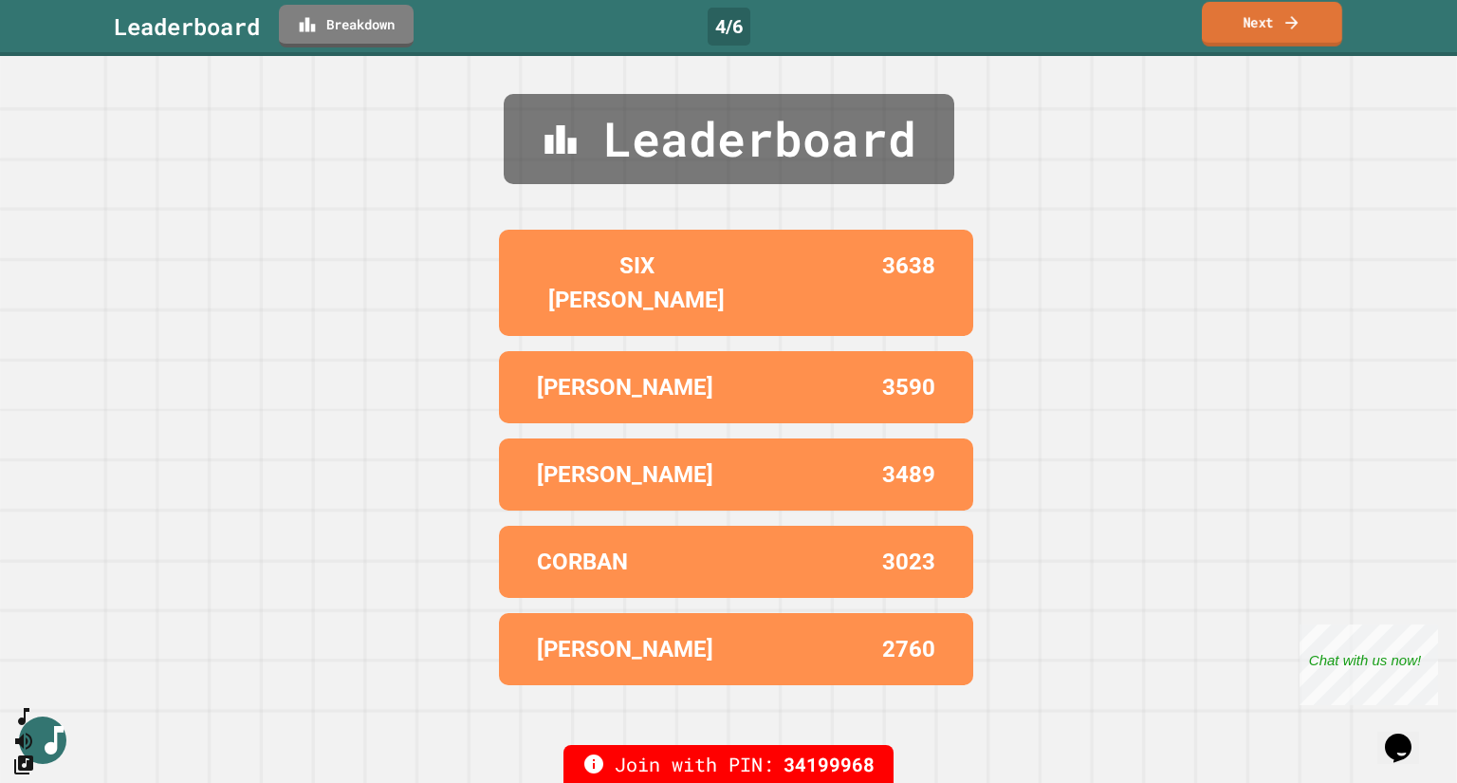
click at [1287, 29] on icon at bounding box center [1292, 22] width 19 height 20
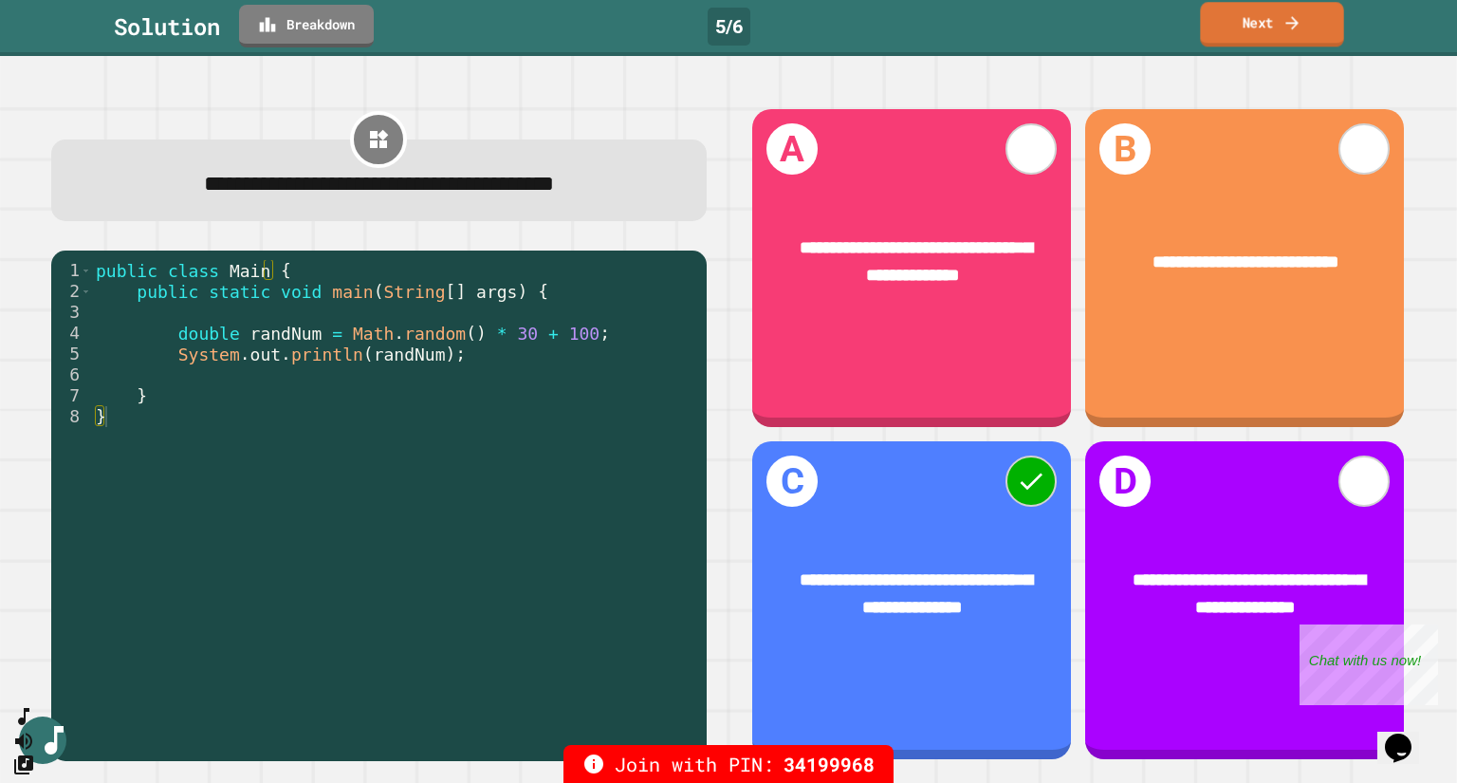
click at [1259, 31] on link "Next" at bounding box center [1271, 24] width 143 height 45
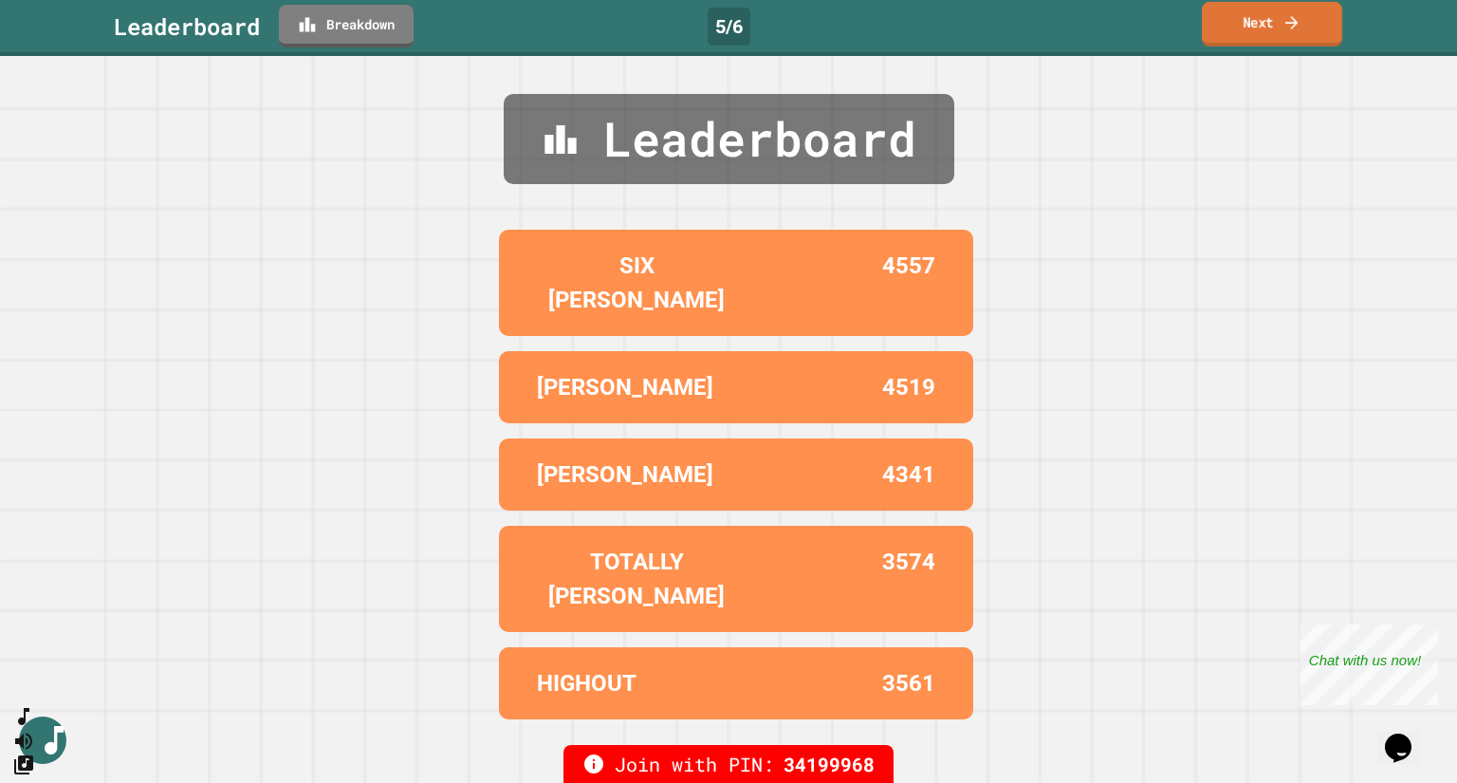
click at [1277, 28] on link "Next" at bounding box center [1272, 24] width 140 height 45
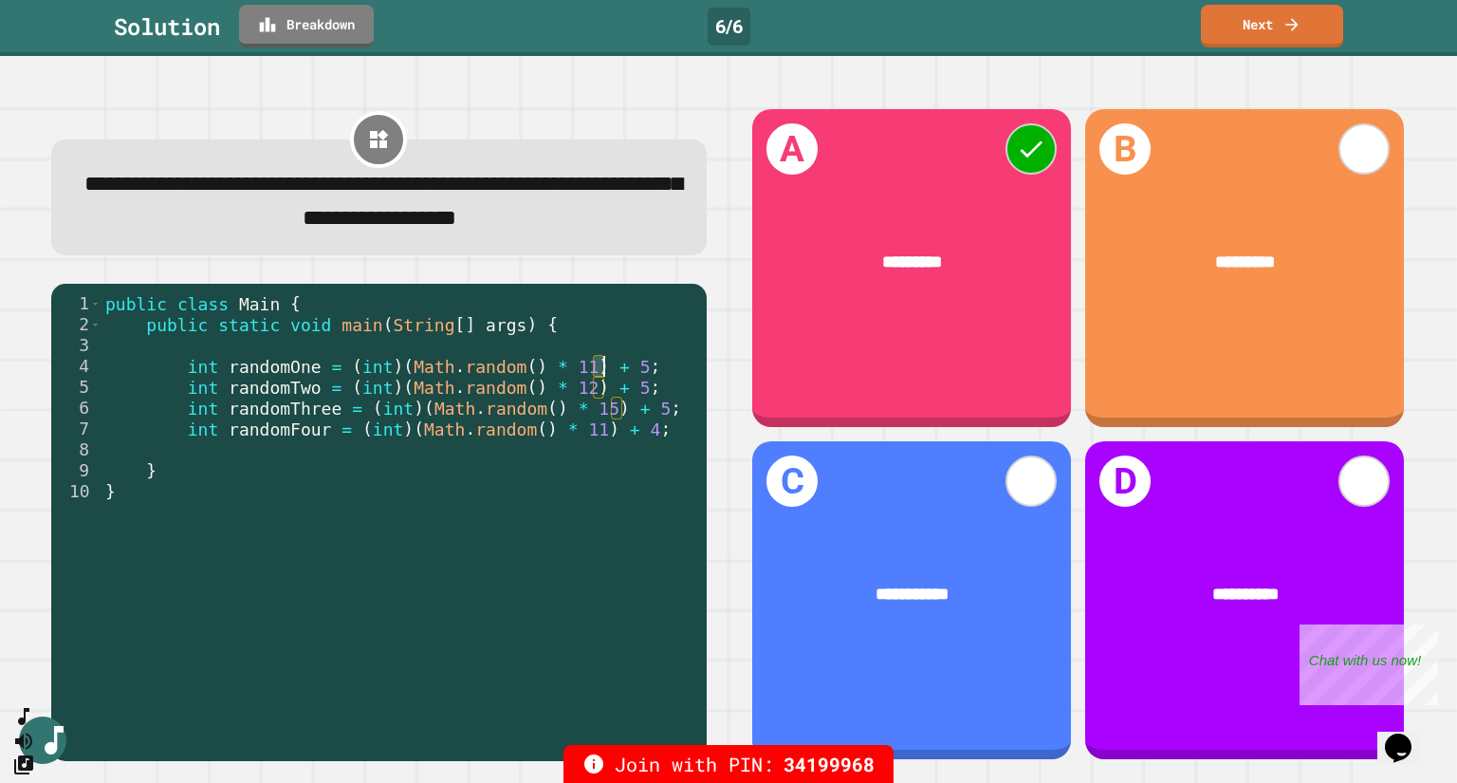
click at [601, 372] on div "public class Main { public static void main ( String [ ] args ) { int randomOne…" at bounding box center [400, 522] width 596 height 459
click at [1269, 28] on link "Next" at bounding box center [1272, 24] width 140 height 45
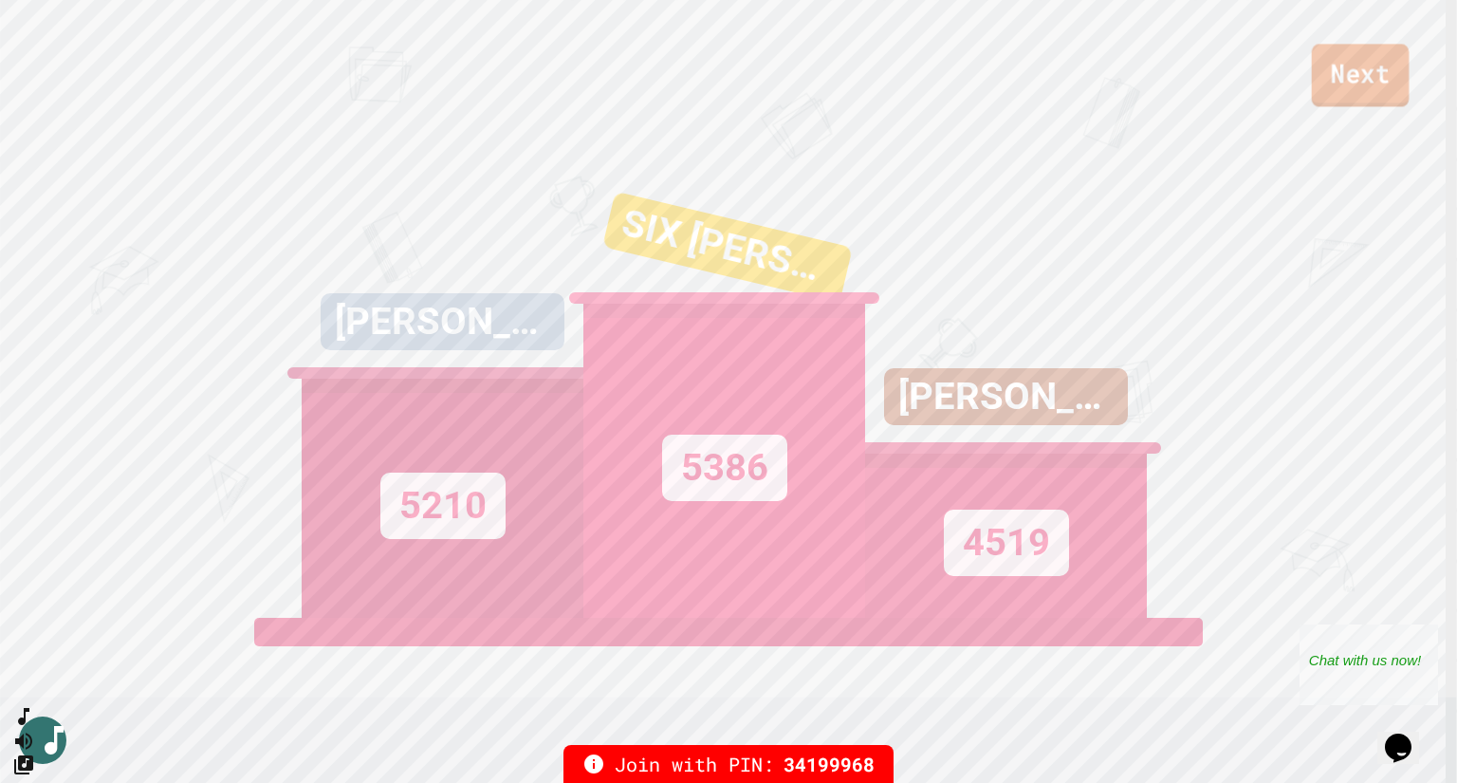
click at [1377, 83] on link "Next" at bounding box center [1361, 75] width 98 height 63
